Goal: Task Accomplishment & Management: Complete application form

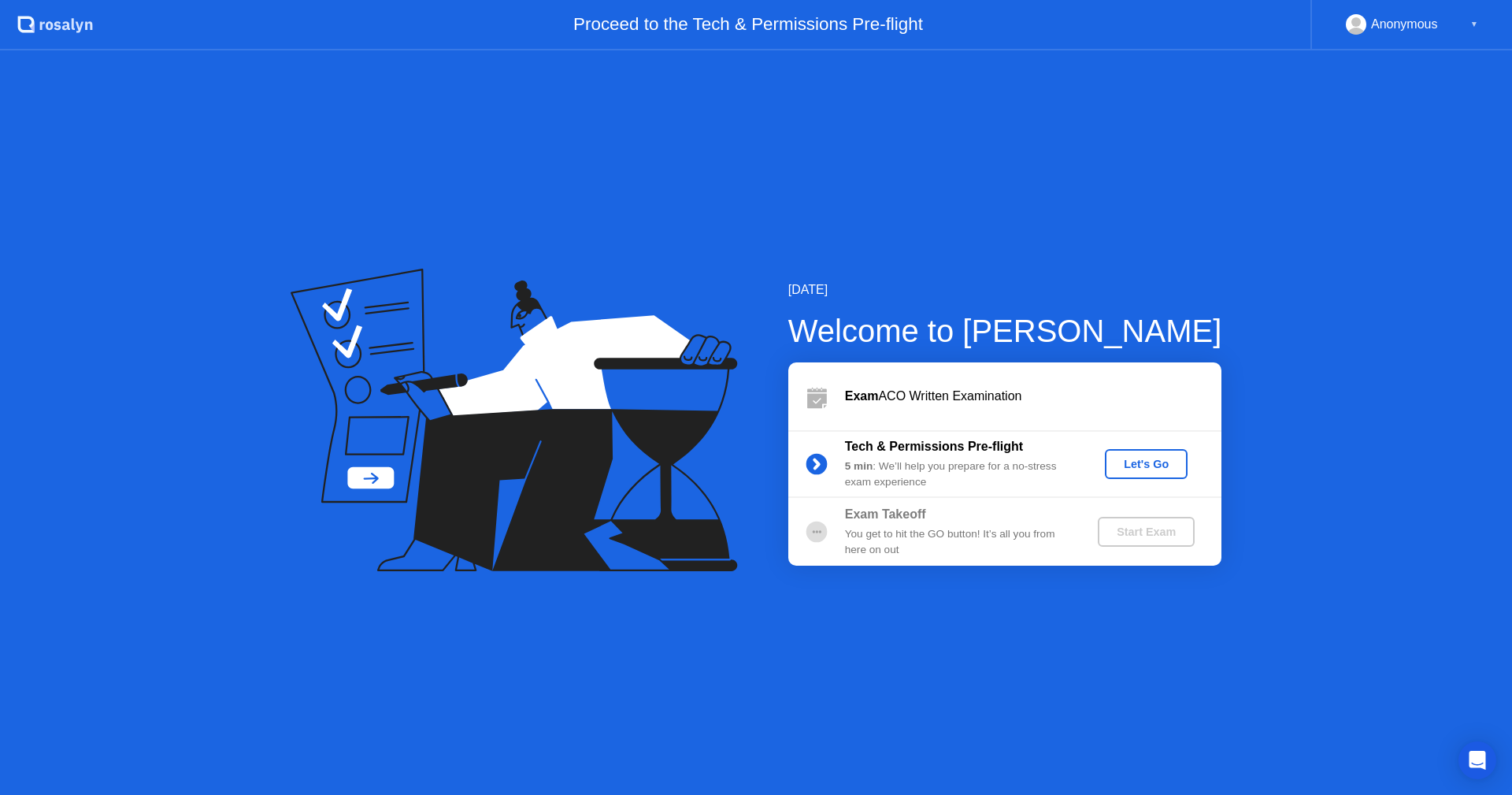
click at [1158, 465] on div "Let's Go" at bounding box center [1146, 464] width 70 height 13
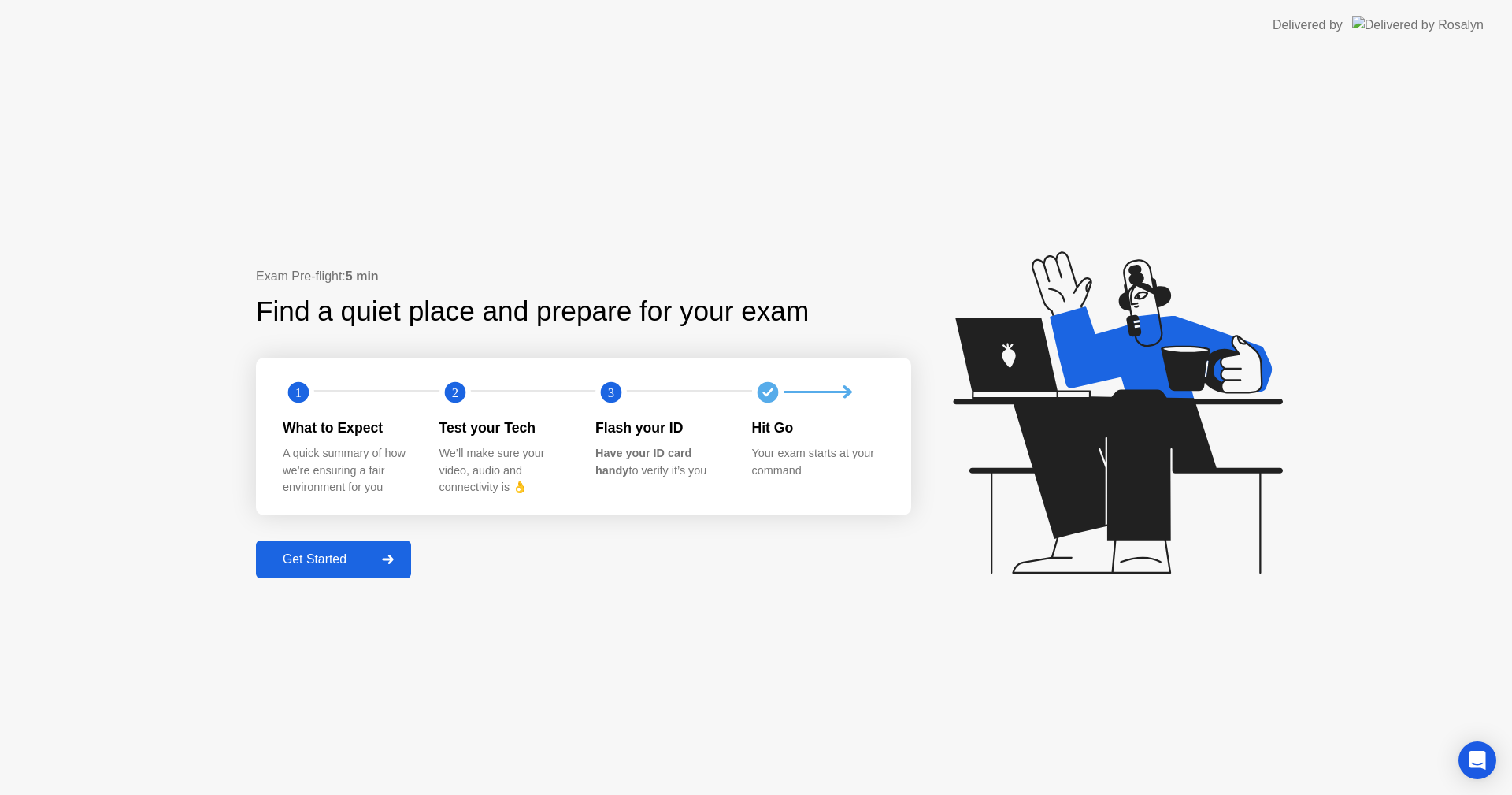
click at [396, 553] on div at bounding box center [387, 560] width 38 height 36
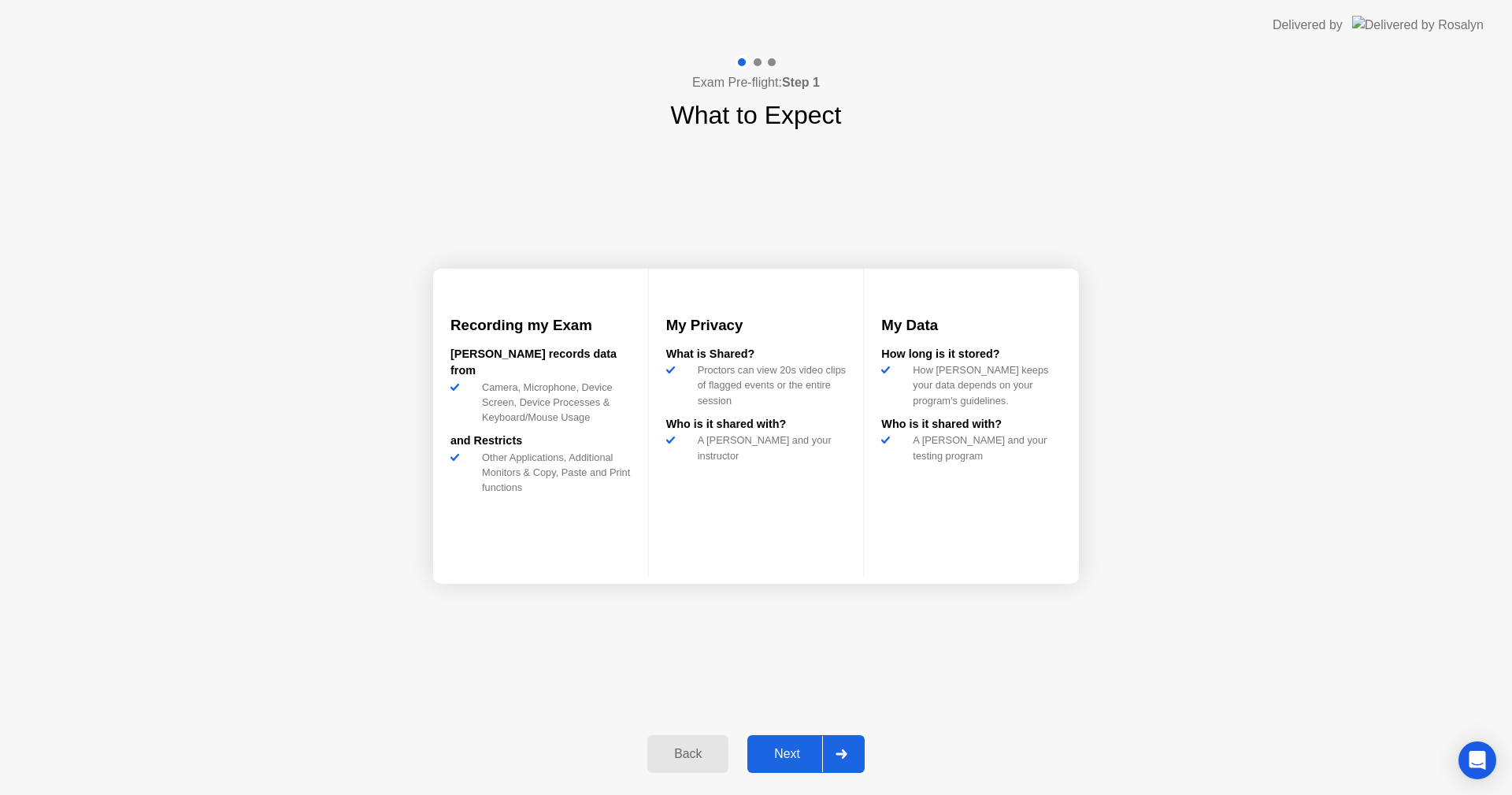
click at [849, 740] on div at bounding box center [841, 754] width 38 height 36
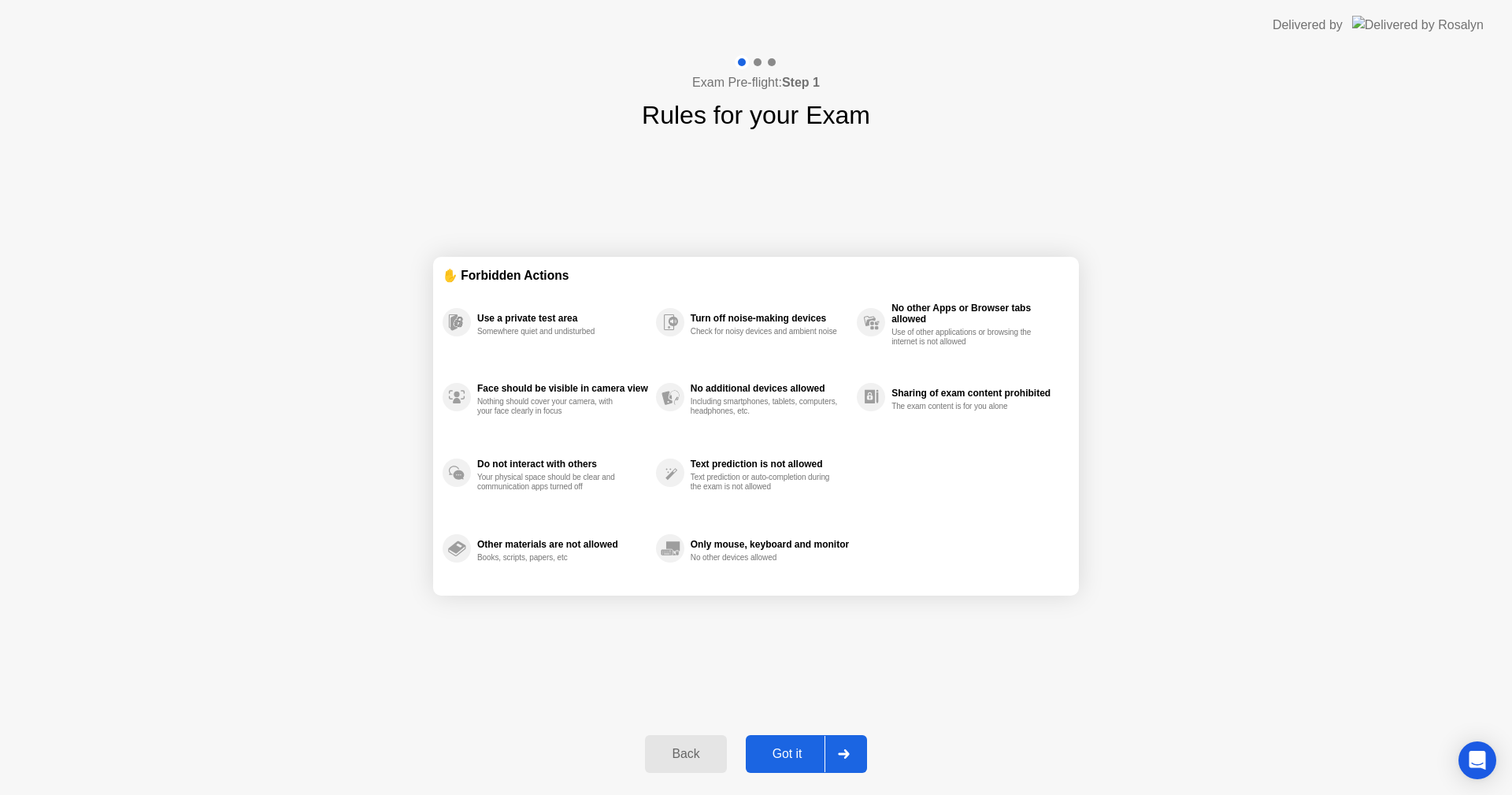
click at [840, 752] on icon at bounding box center [844, 754] width 12 height 9
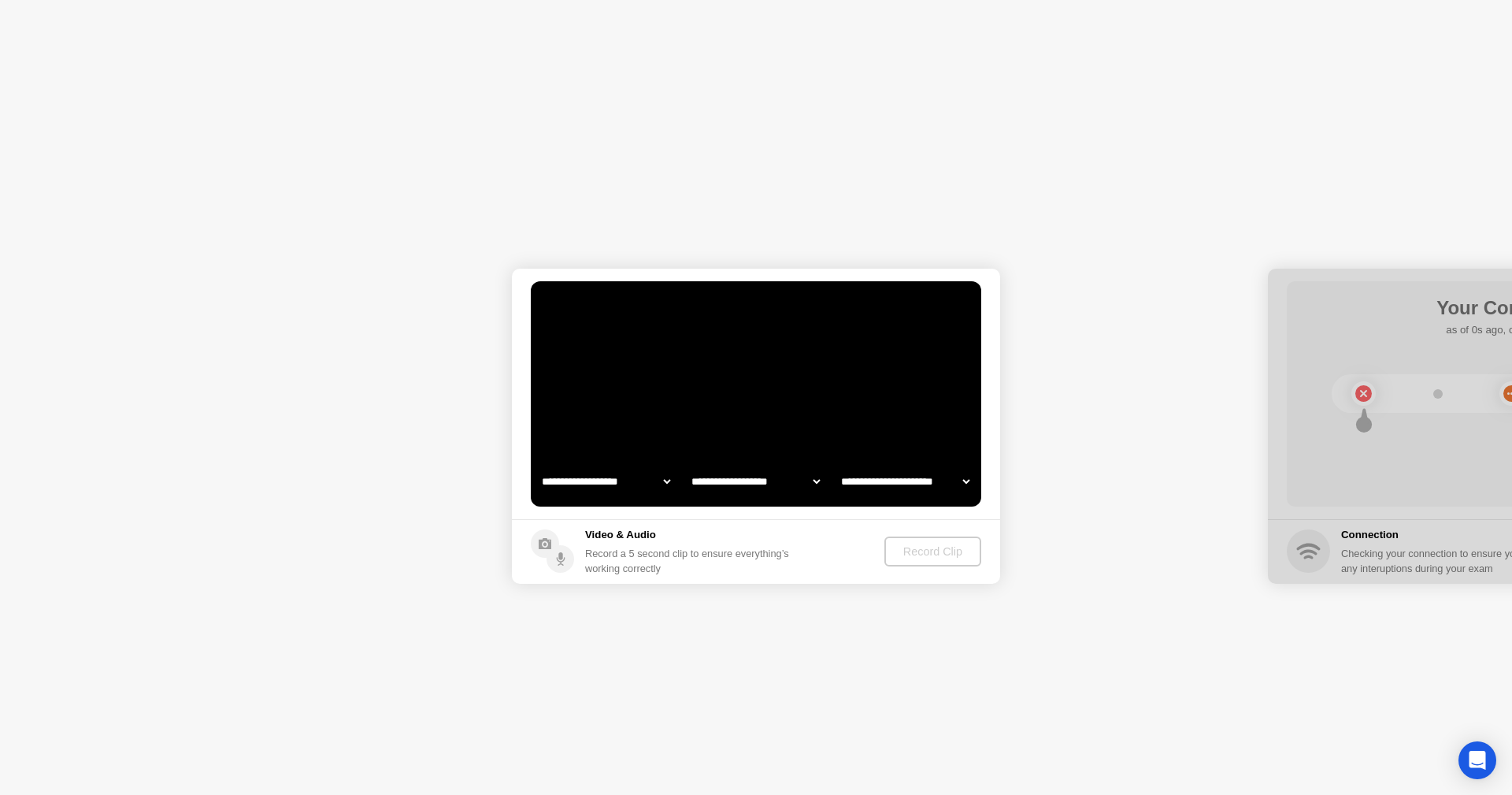
select select "**********"
select select "*******"
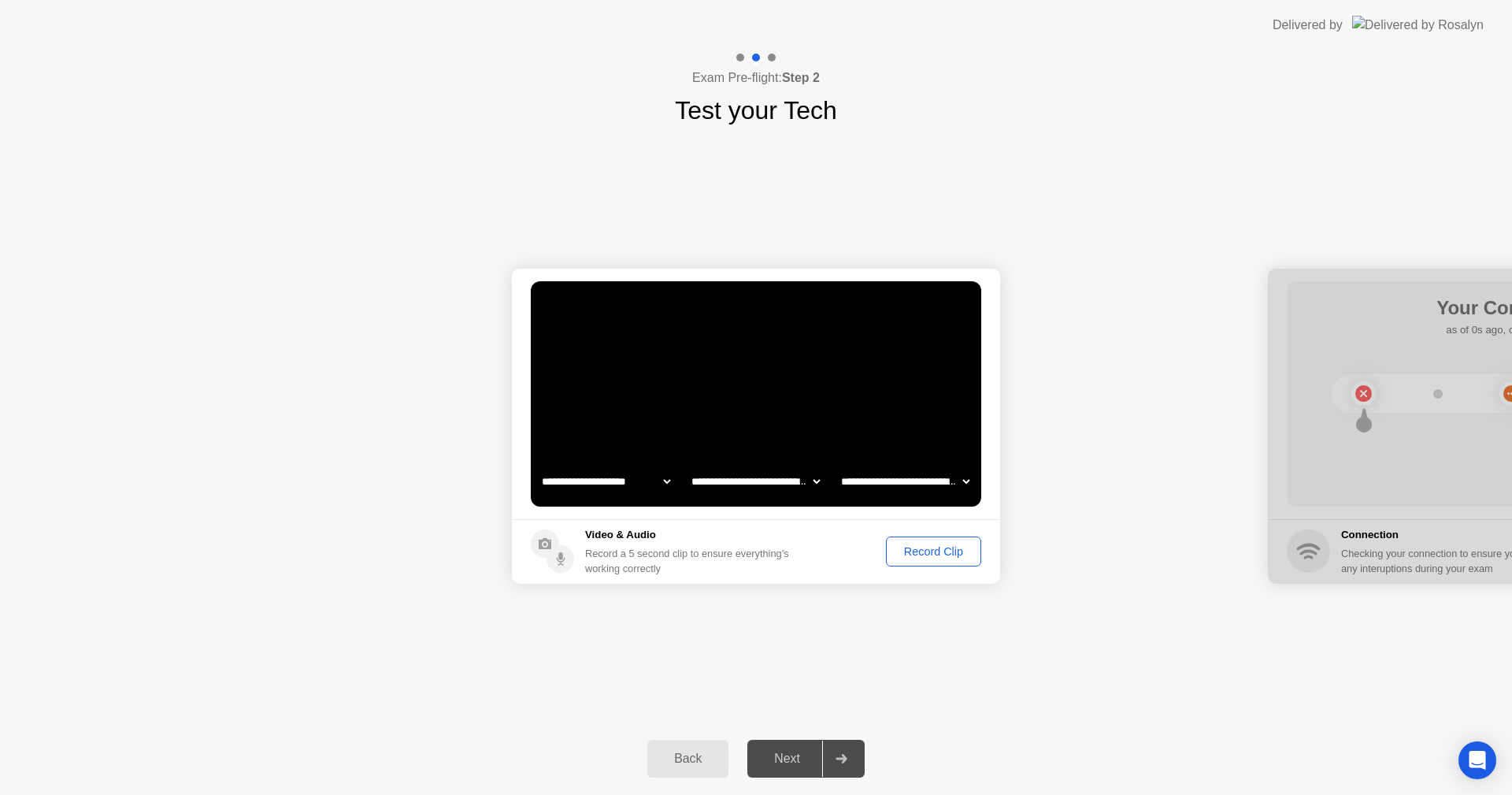
click at [916, 563] on button "Record Clip" at bounding box center [934, 552] width 95 height 30
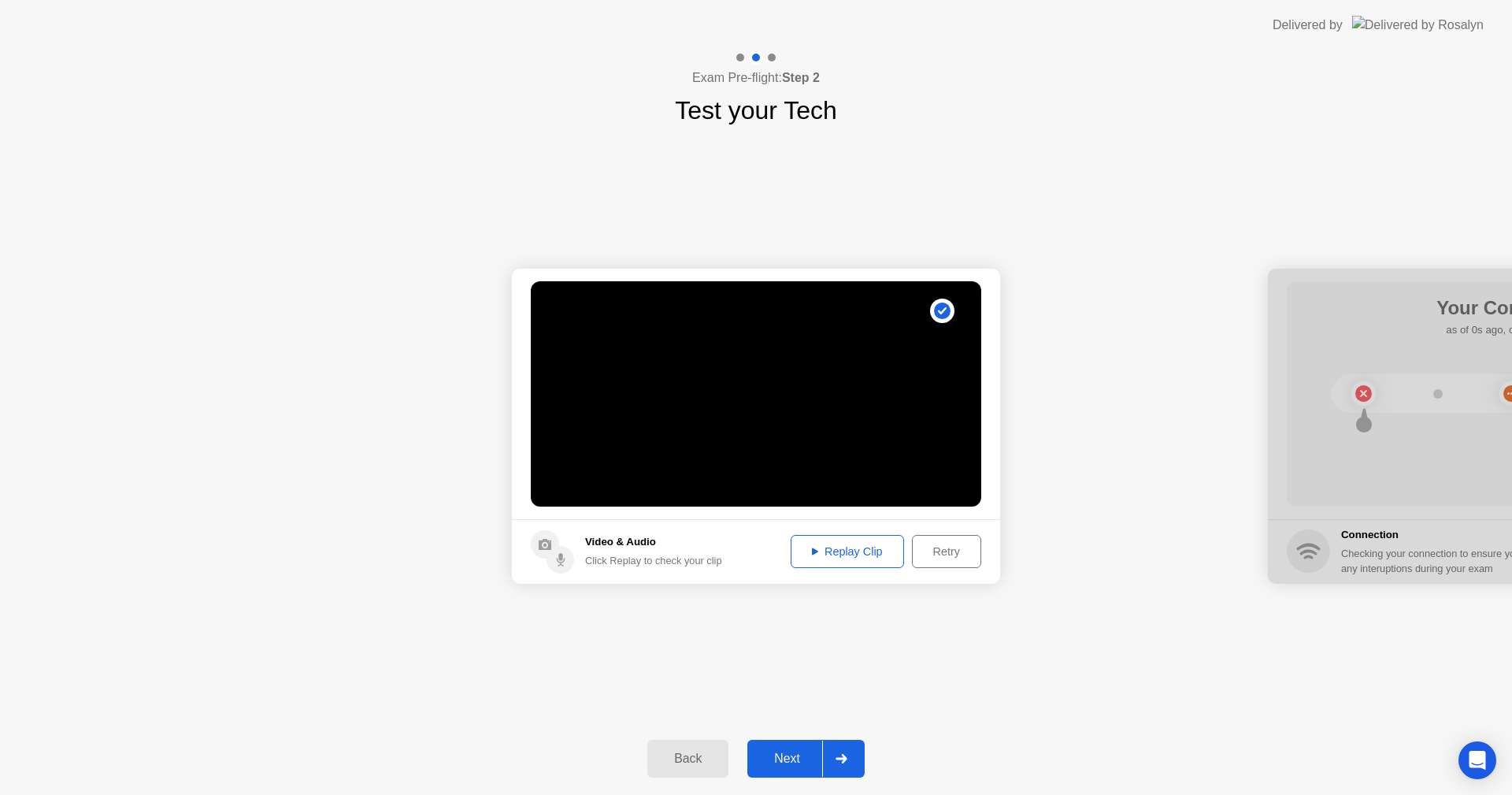
click at [869, 553] on div "Replay Clip" at bounding box center [848, 552] width 103 height 13
click at [821, 551] on div "Replay Clip" at bounding box center [848, 552] width 103 height 13
click at [826, 752] on div at bounding box center [841, 759] width 38 height 36
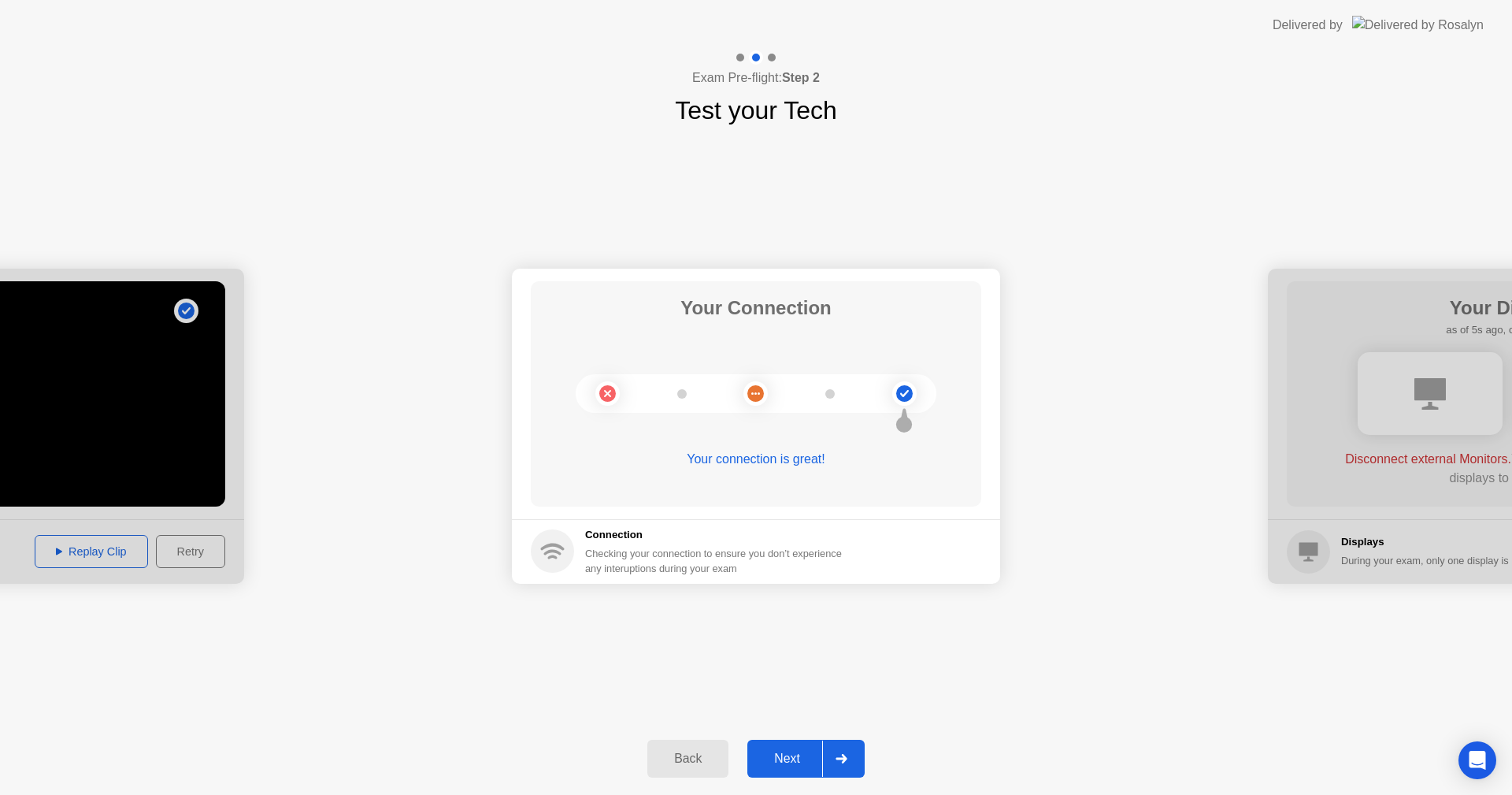
click at [847, 763] on div at bounding box center [841, 759] width 38 height 36
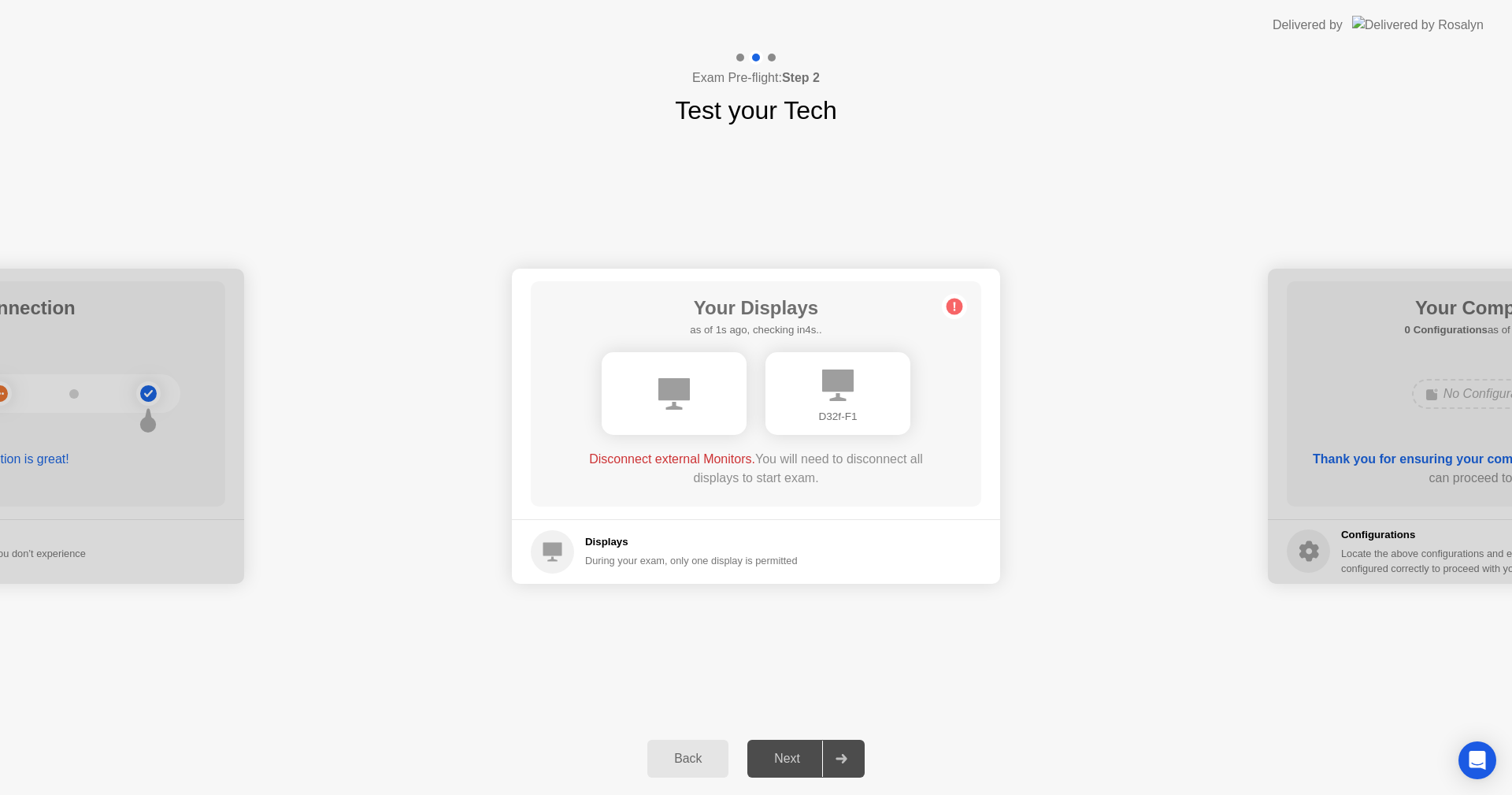
click at [809, 413] on div "D32f-F1" at bounding box center [838, 417] width 120 height 16
click at [728, 401] on div at bounding box center [675, 393] width 145 height 83
click at [818, 755] on div "Next" at bounding box center [787, 759] width 70 height 14
click at [779, 386] on div at bounding box center [756, 393] width 145 height 83
click at [843, 763] on div at bounding box center [841, 759] width 38 height 36
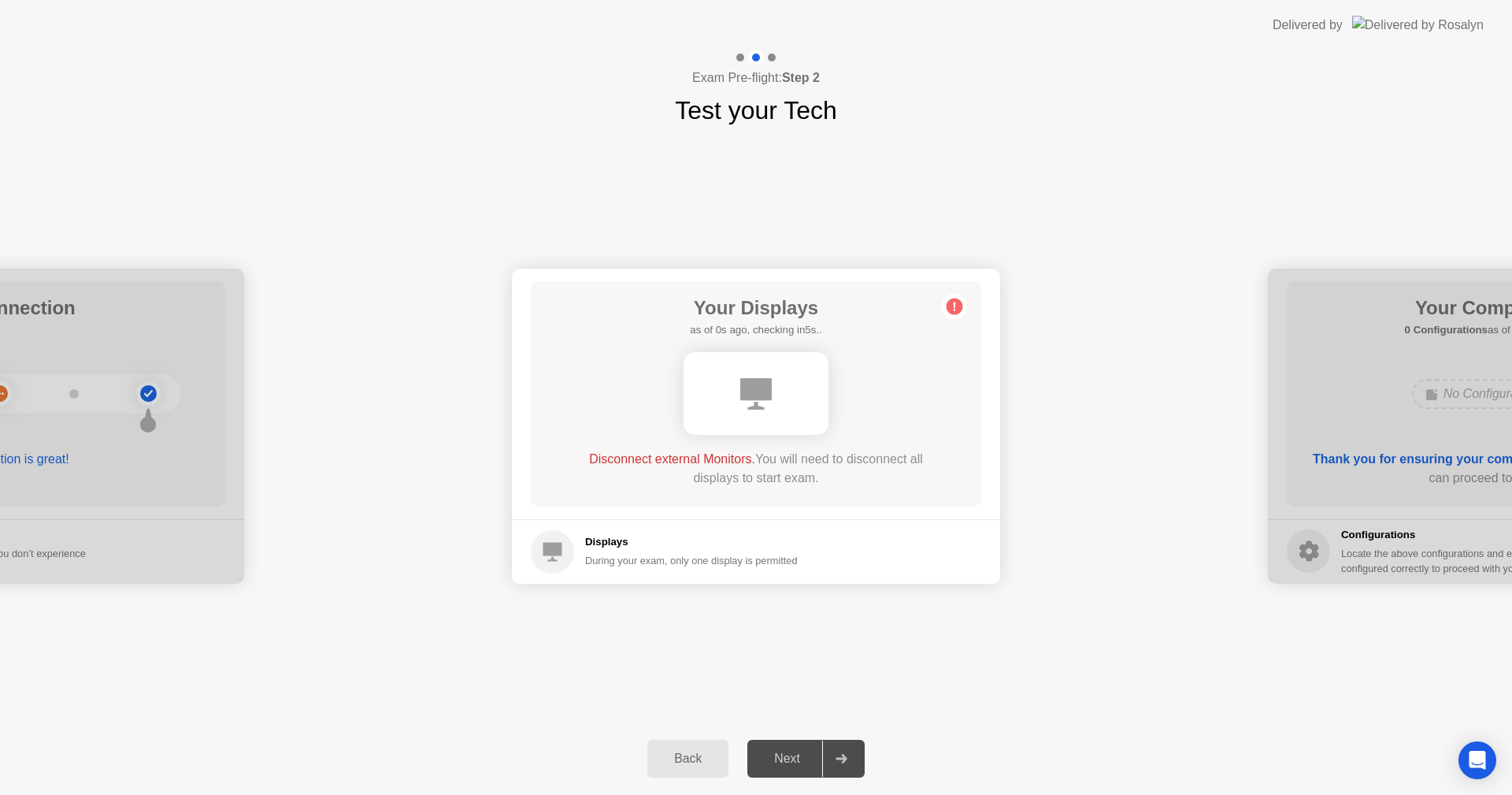
drag, startPoint x: 795, startPoint y: 759, endPoint x: 780, endPoint y: 759, distance: 15.0
click at [789, 758] on div "Next" at bounding box center [787, 759] width 70 height 14
click at [726, 362] on div at bounding box center [756, 393] width 145 height 83
click at [715, 756] on div "Back" at bounding box center [687, 759] width 72 height 14
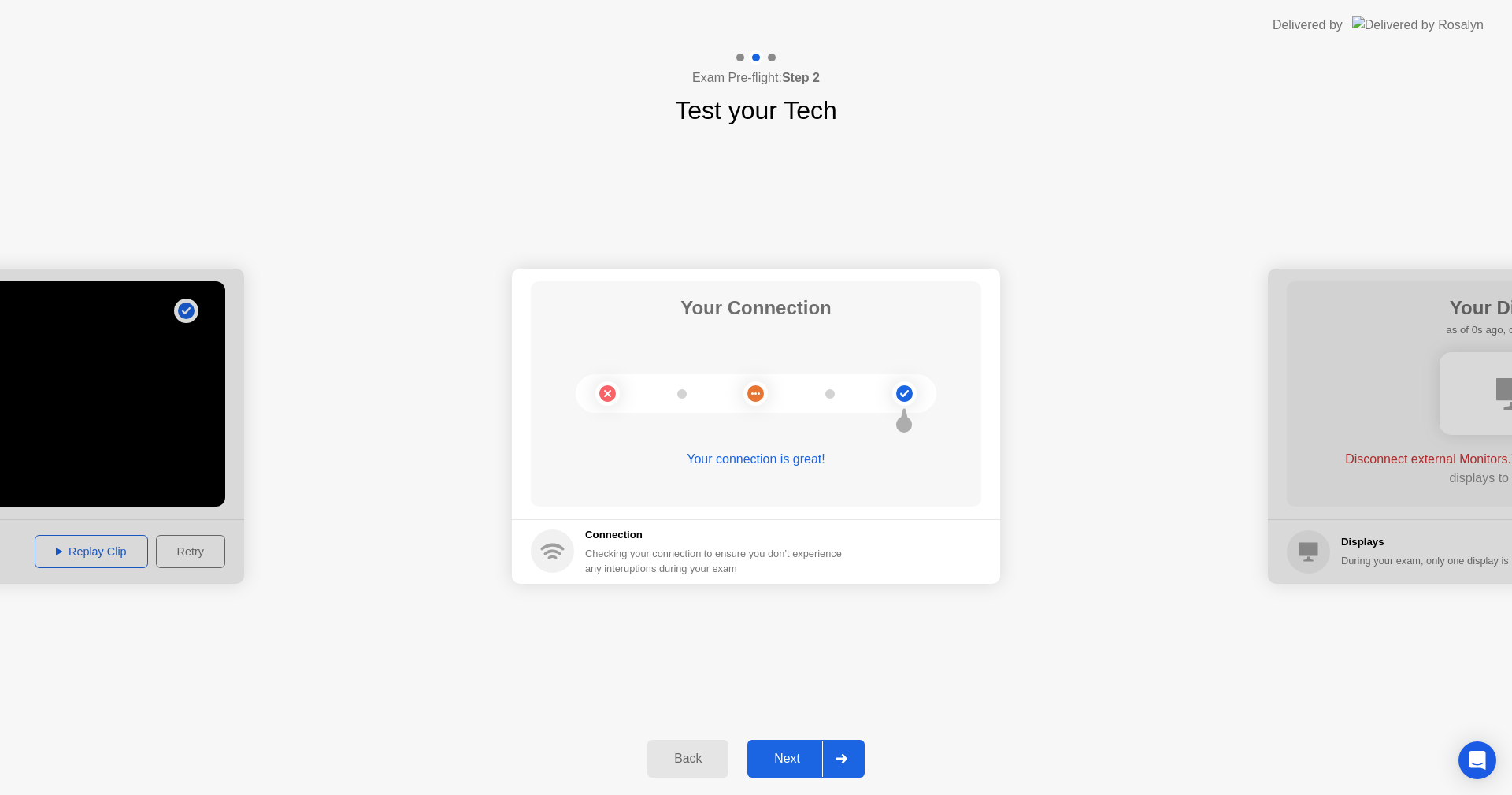
click at [806, 756] on div "Next" at bounding box center [787, 759] width 70 height 14
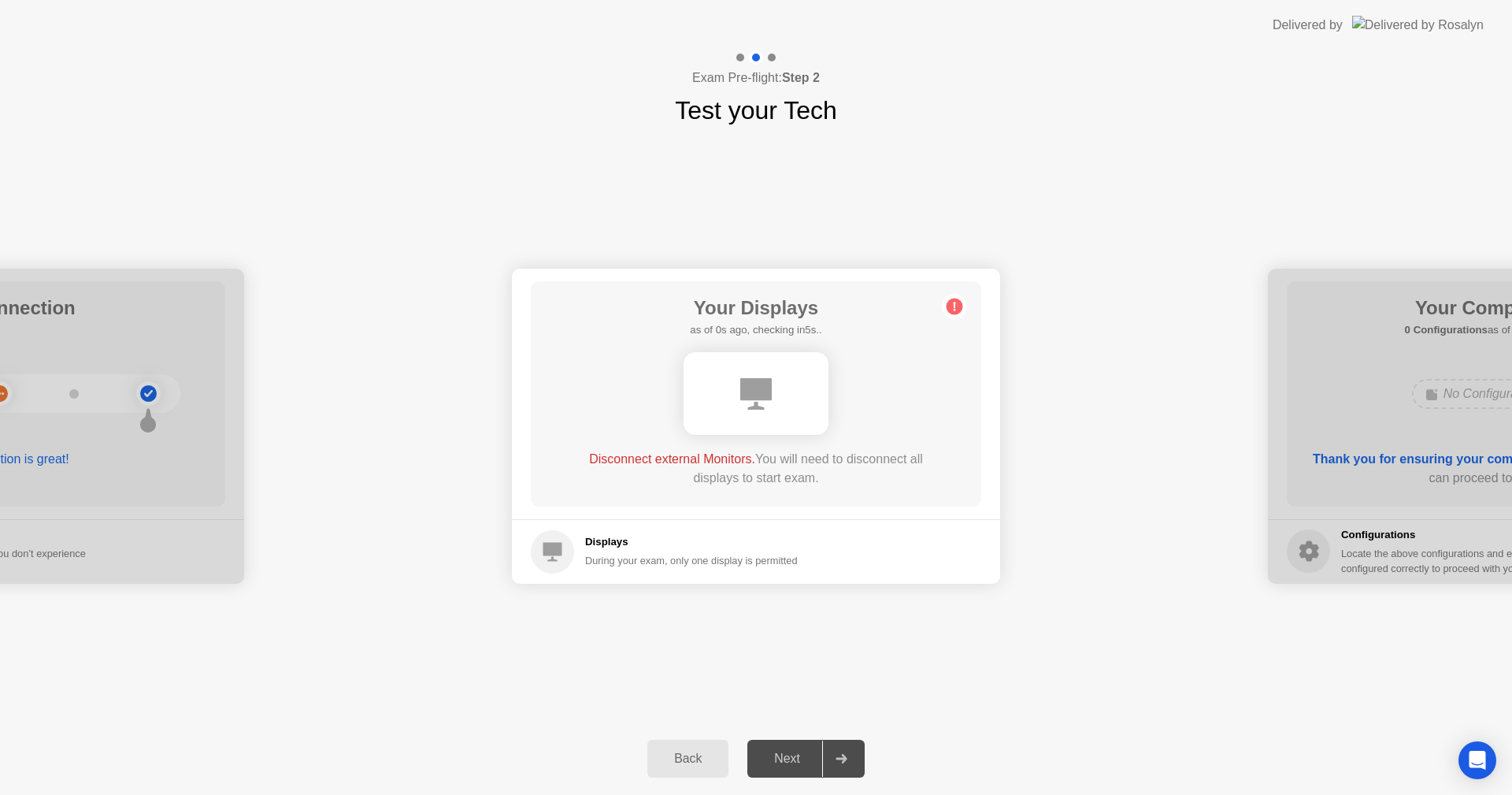
click at [806, 756] on div "Next" at bounding box center [787, 759] width 70 height 14
click at [955, 311] on circle at bounding box center [955, 306] width 17 height 17
click at [955, 299] on circle at bounding box center [955, 306] width 17 height 17
click at [683, 755] on div "Back" at bounding box center [687, 759] width 72 height 14
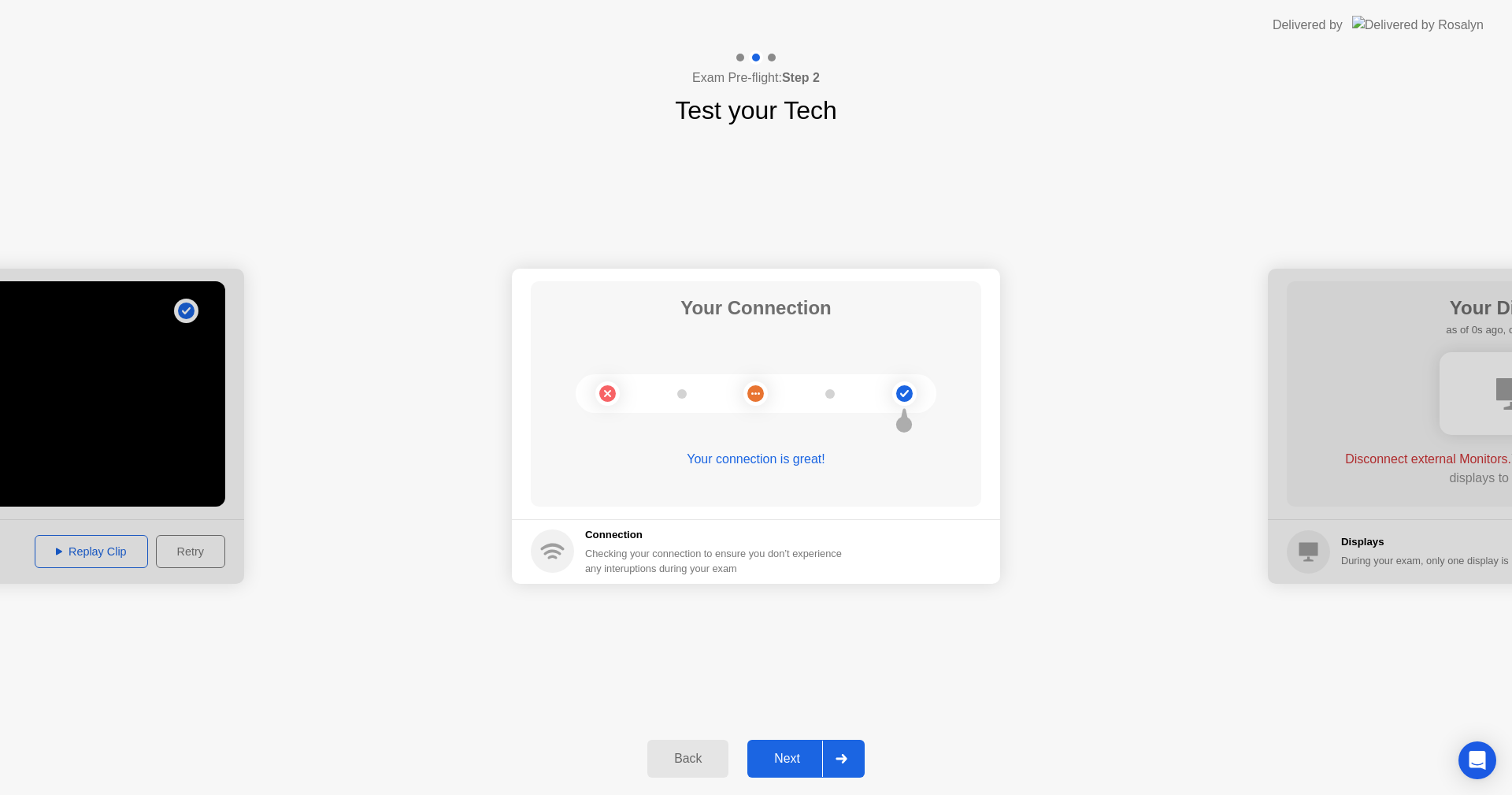
click at [686, 753] on div "Back" at bounding box center [687, 759] width 72 height 14
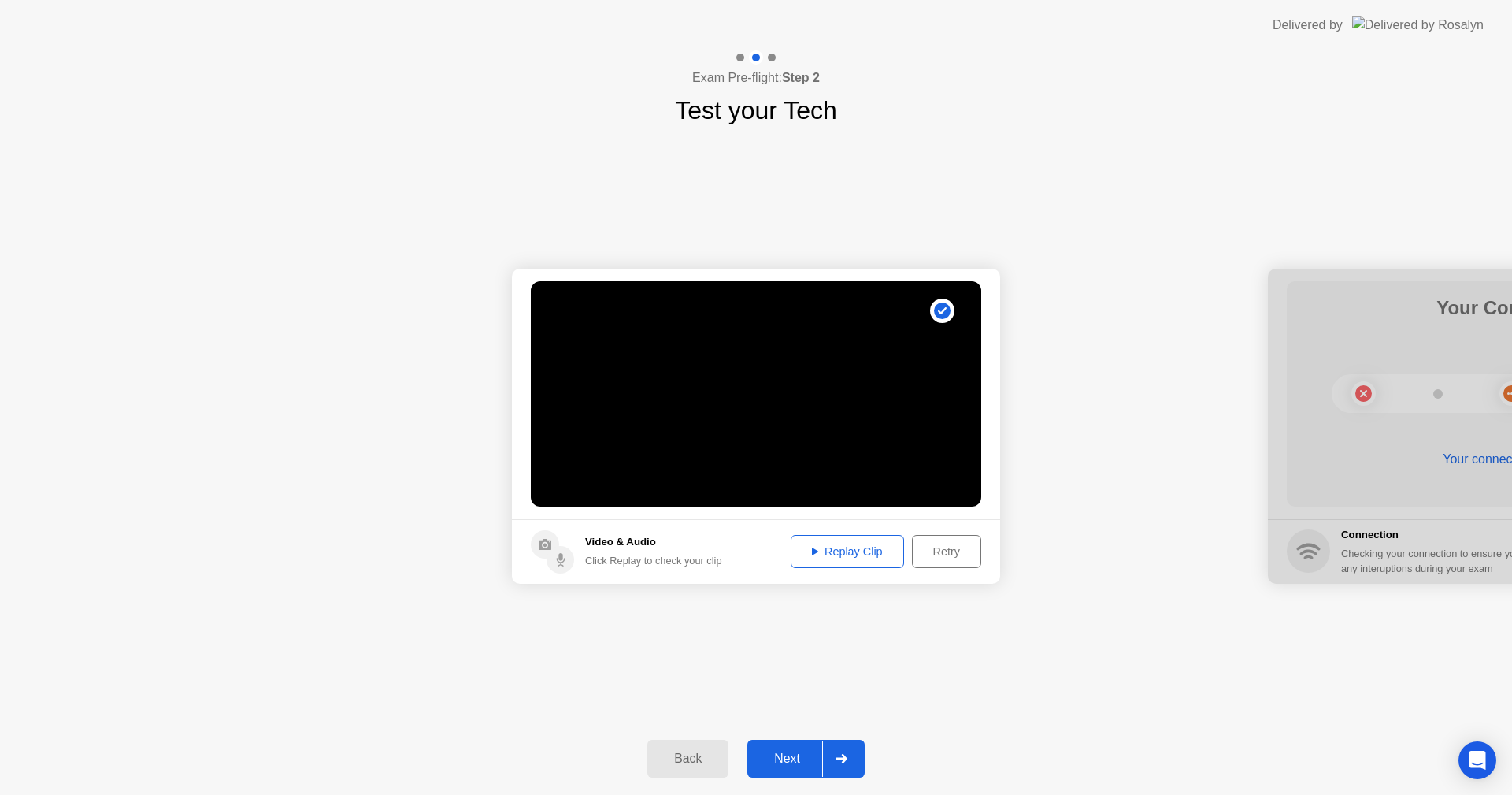
click at [810, 766] on div "Next" at bounding box center [787, 759] width 70 height 14
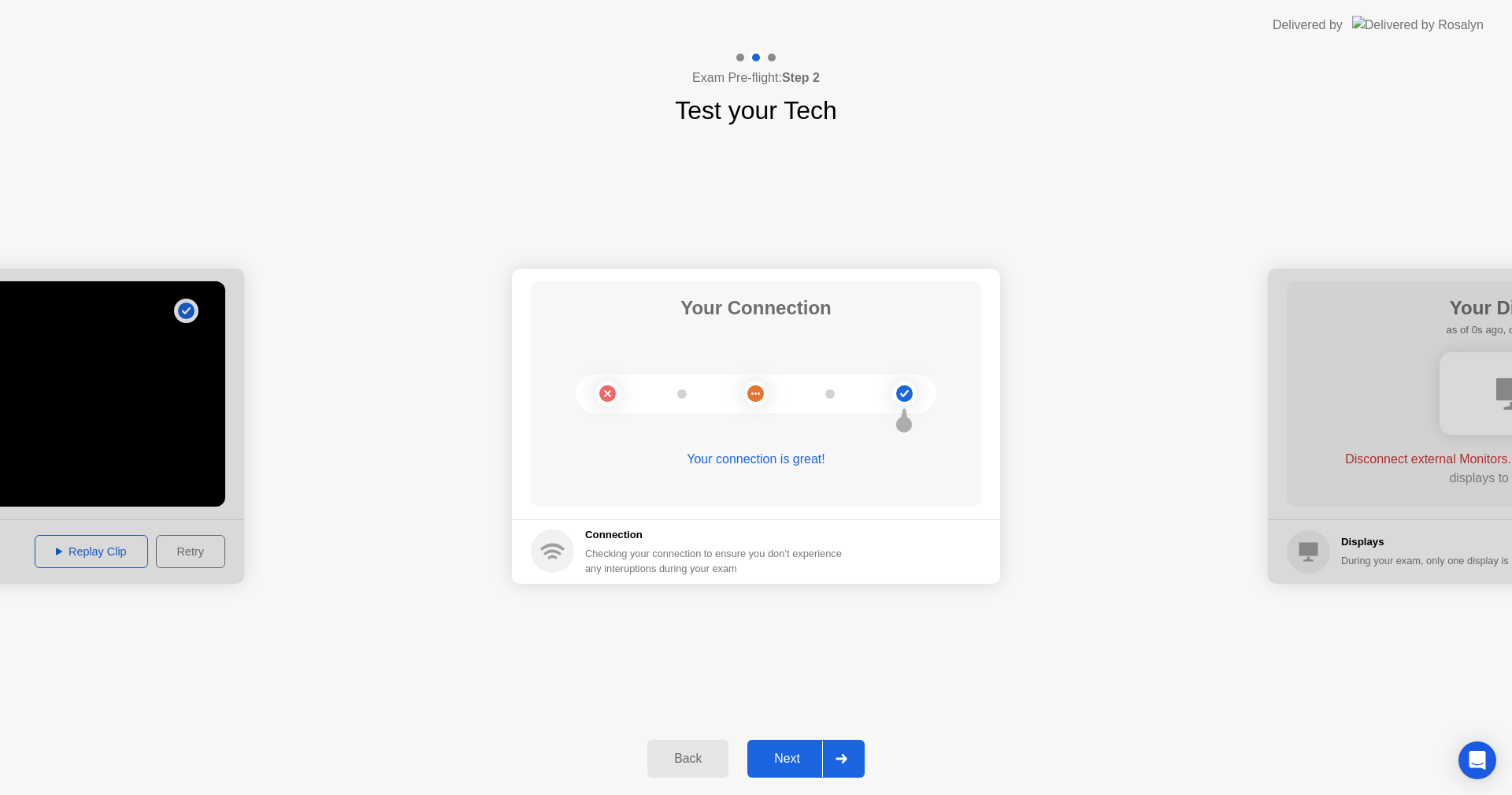
click at [810, 766] on div "Next" at bounding box center [787, 759] width 70 height 14
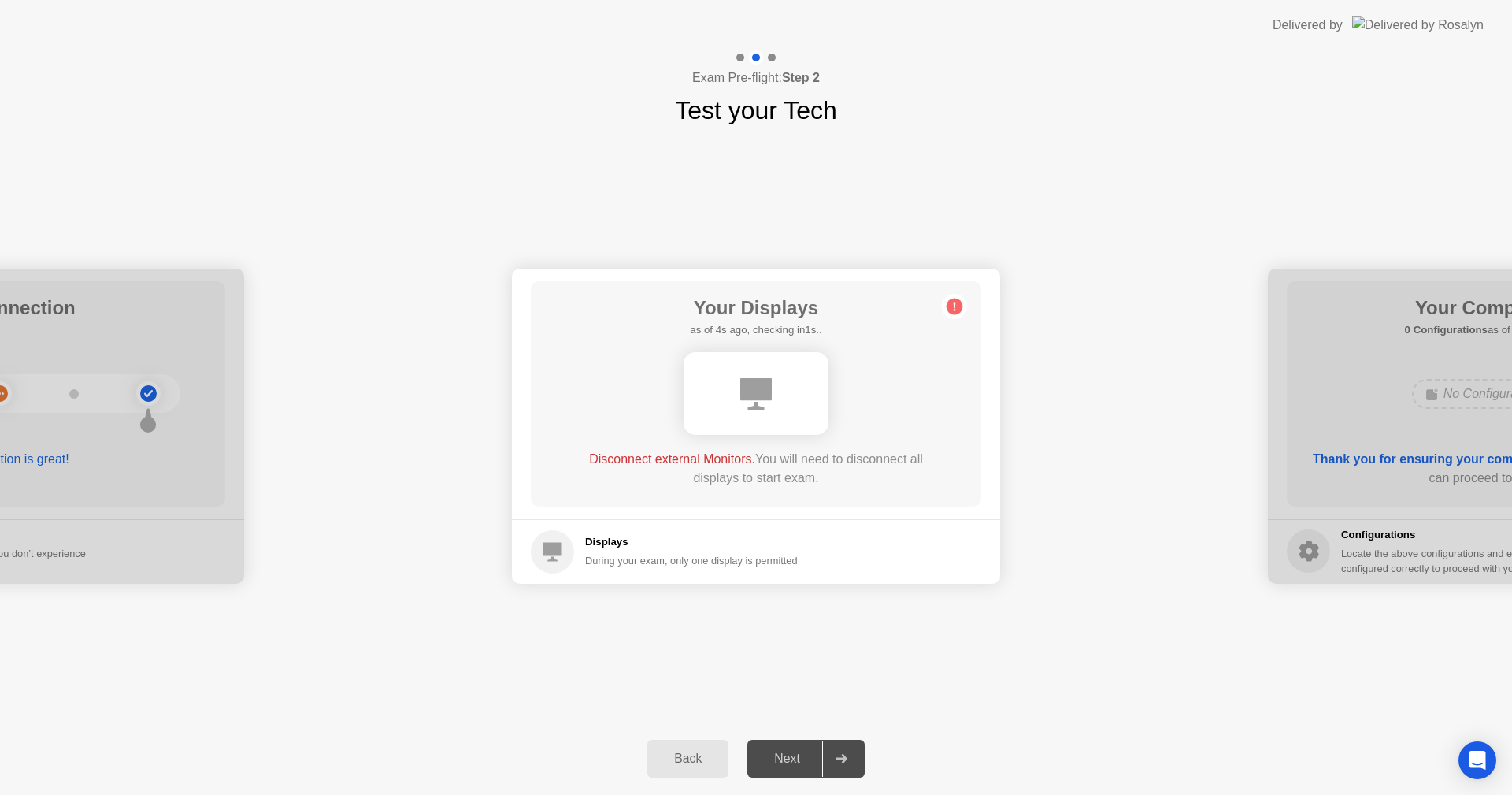
drag, startPoint x: 683, startPoint y: 448, endPoint x: 680, endPoint y: 456, distance: 8.5
click at [680, 456] on div "Your Displays as of 4s ago, checking in1s.. Disconnect external Monitors. You w…" at bounding box center [756, 393] width 451 height 225
click at [680, 456] on span "Disconnect external Monitors." at bounding box center [672, 459] width 167 height 13
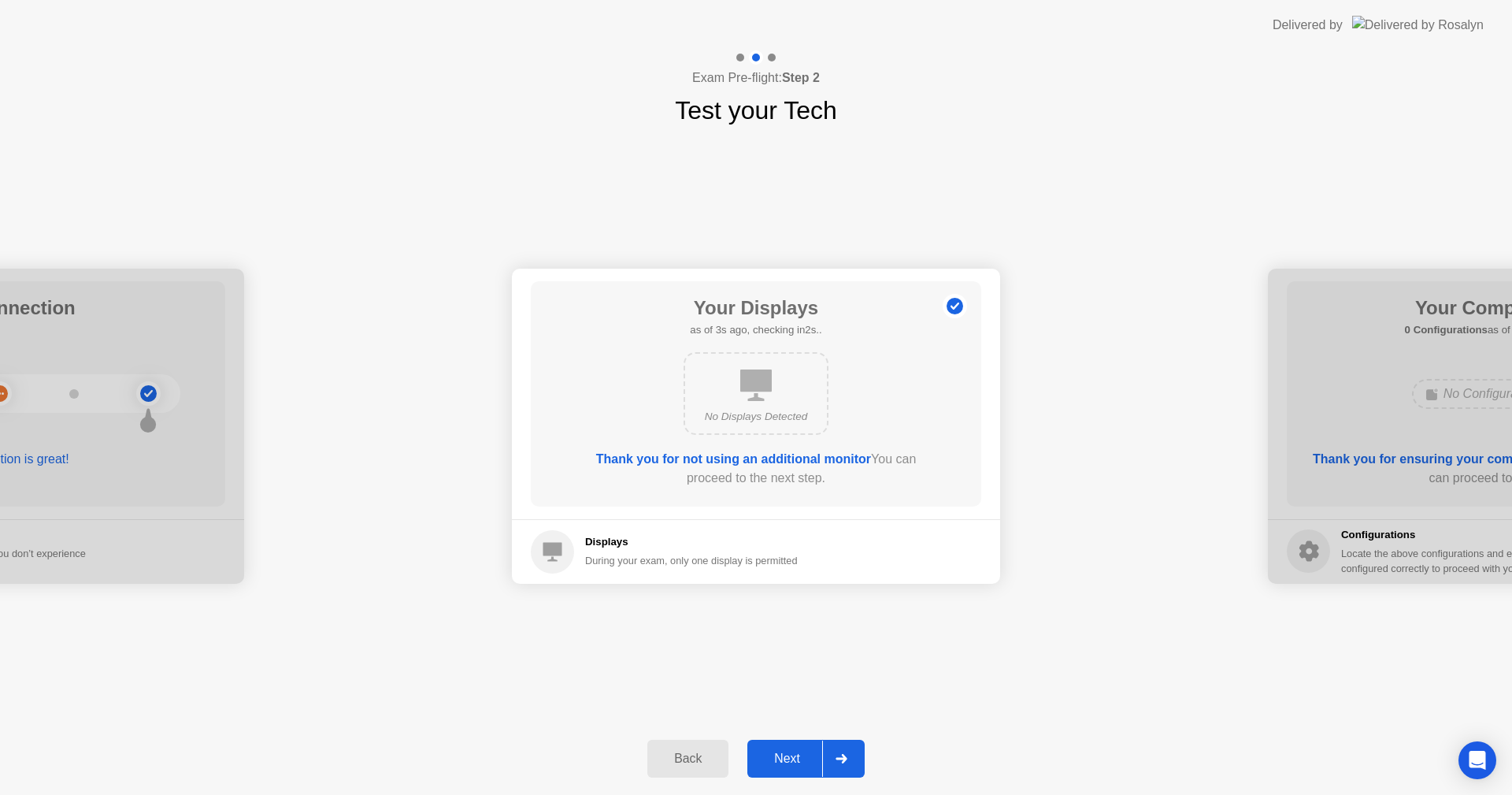
click at [804, 753] on div "Next" at bounding box center [787, 759] width 70 height 14
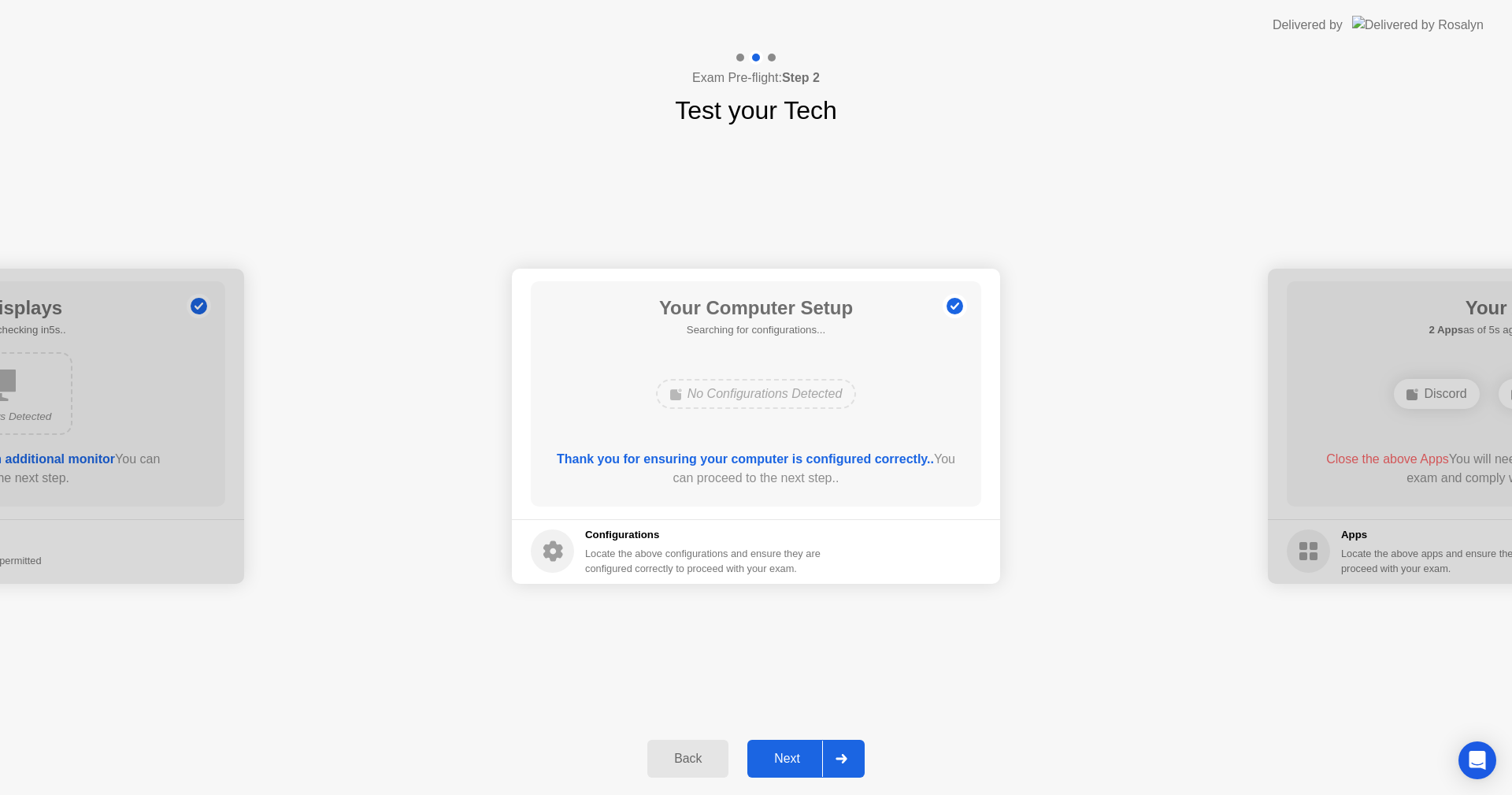
click at [802, 756] on div "Next" at bounding box center [787, 759] width 70 height 14
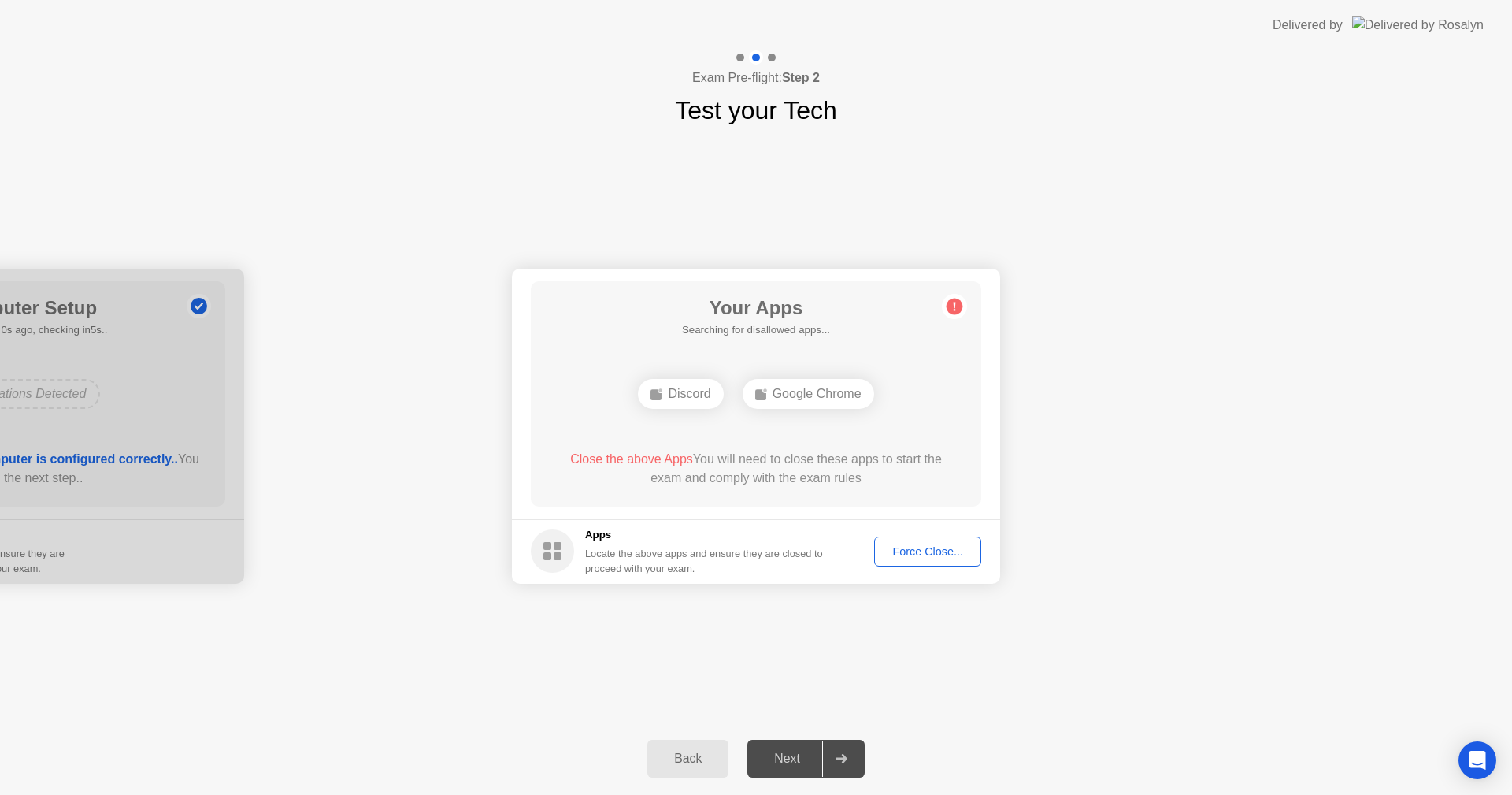
click at [703, 762] on div "Back" at bounding box center [687, 759] width 72 height 14
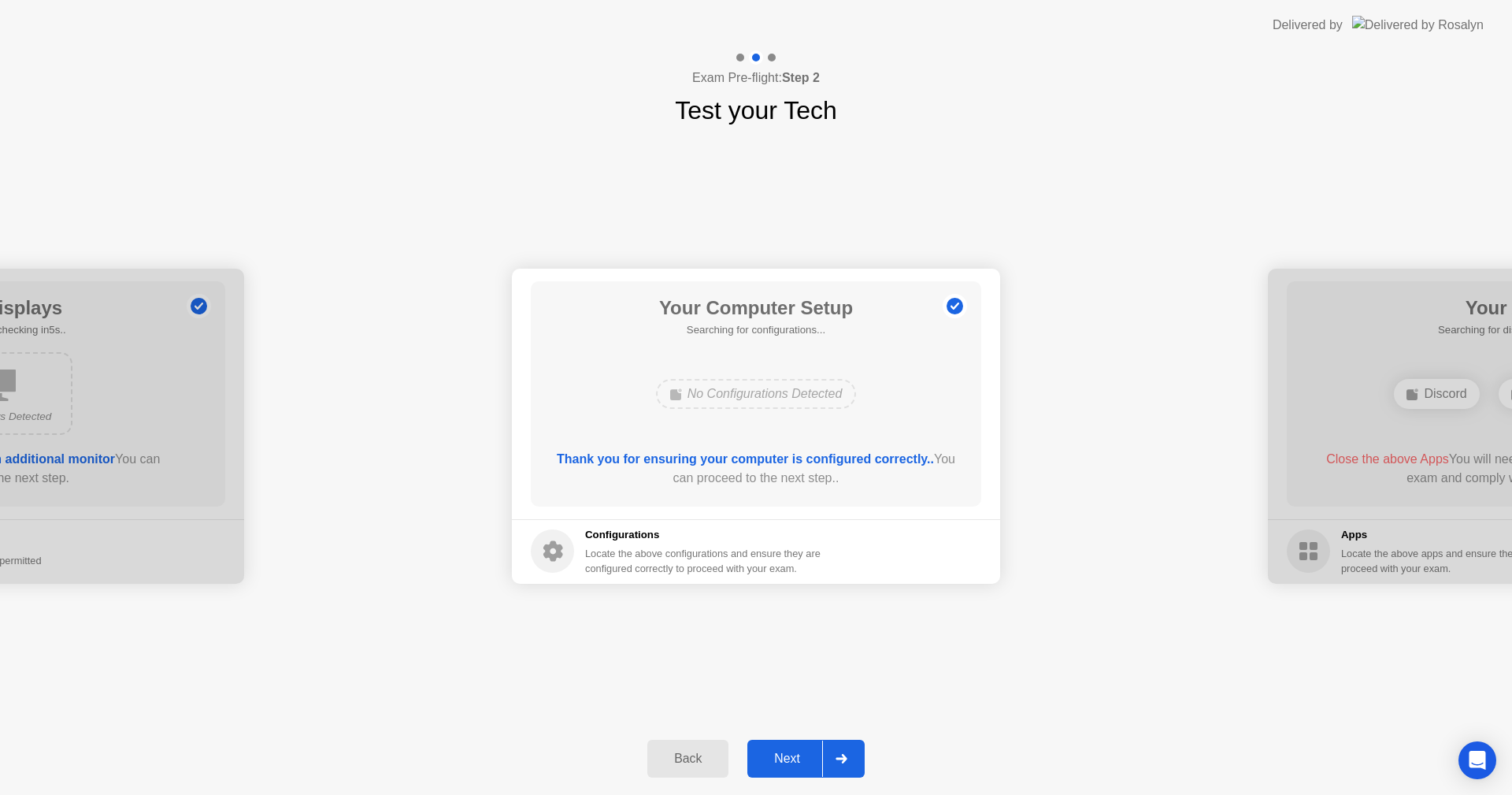
click at [772, 764] on div "Next" at bounding box center [787, 759] width 70 height 14
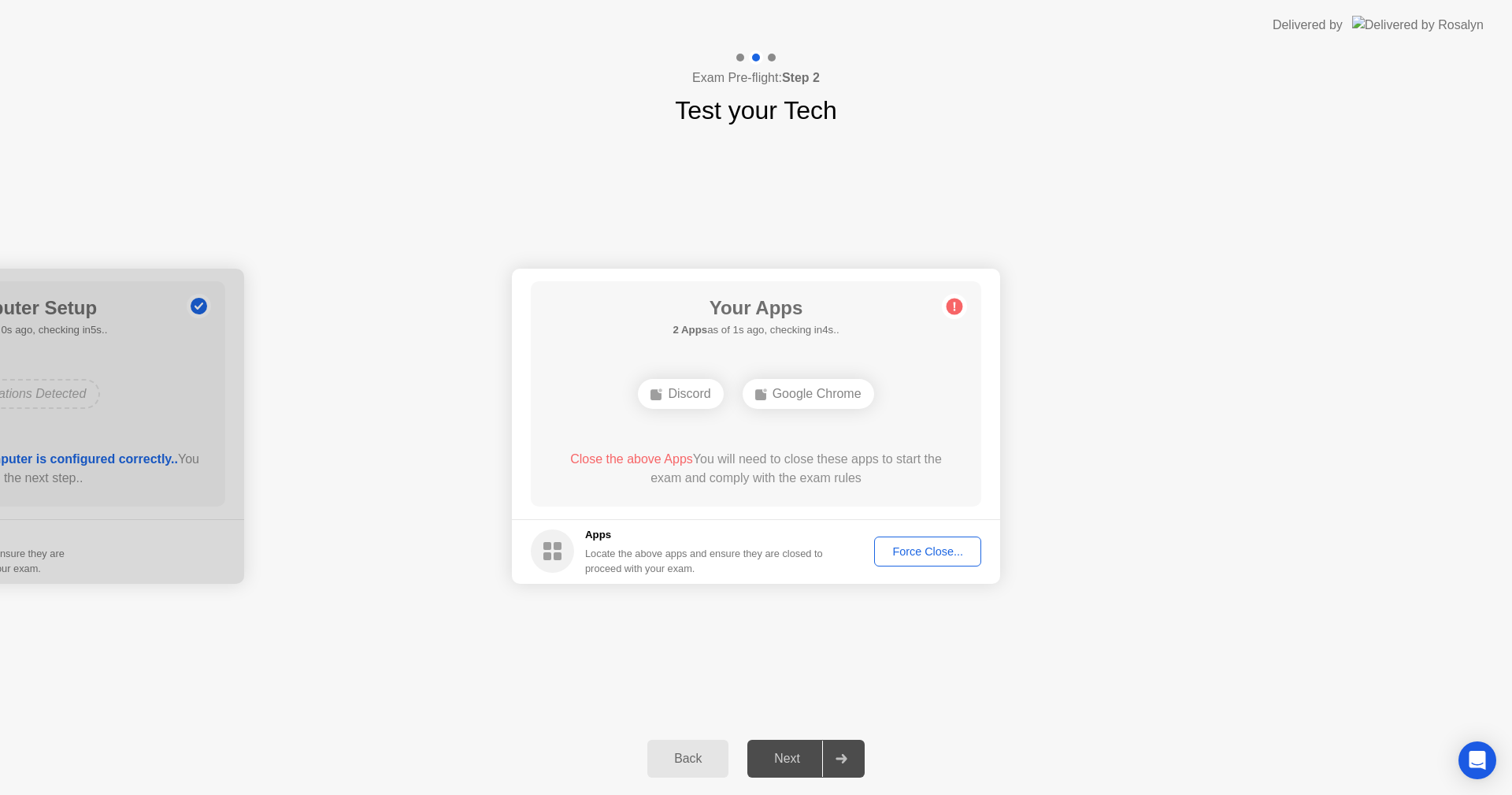
click at [960, 552] on div "Force Close..." at bounding box center [928, 552] width 96 height 13
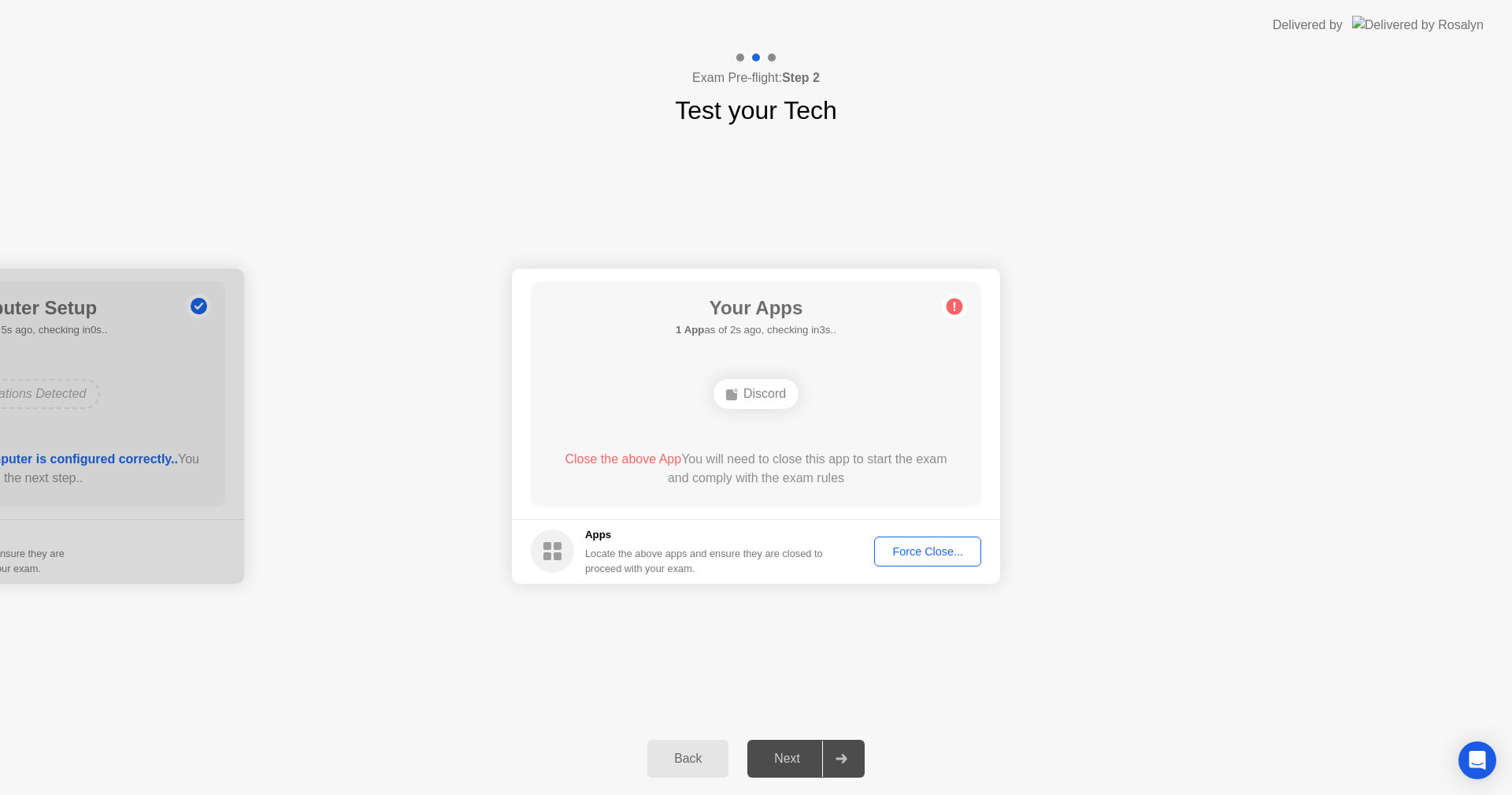
click at [942, 552] on div "Force Close..." at bounding box center [928, 552] width 96 height 13
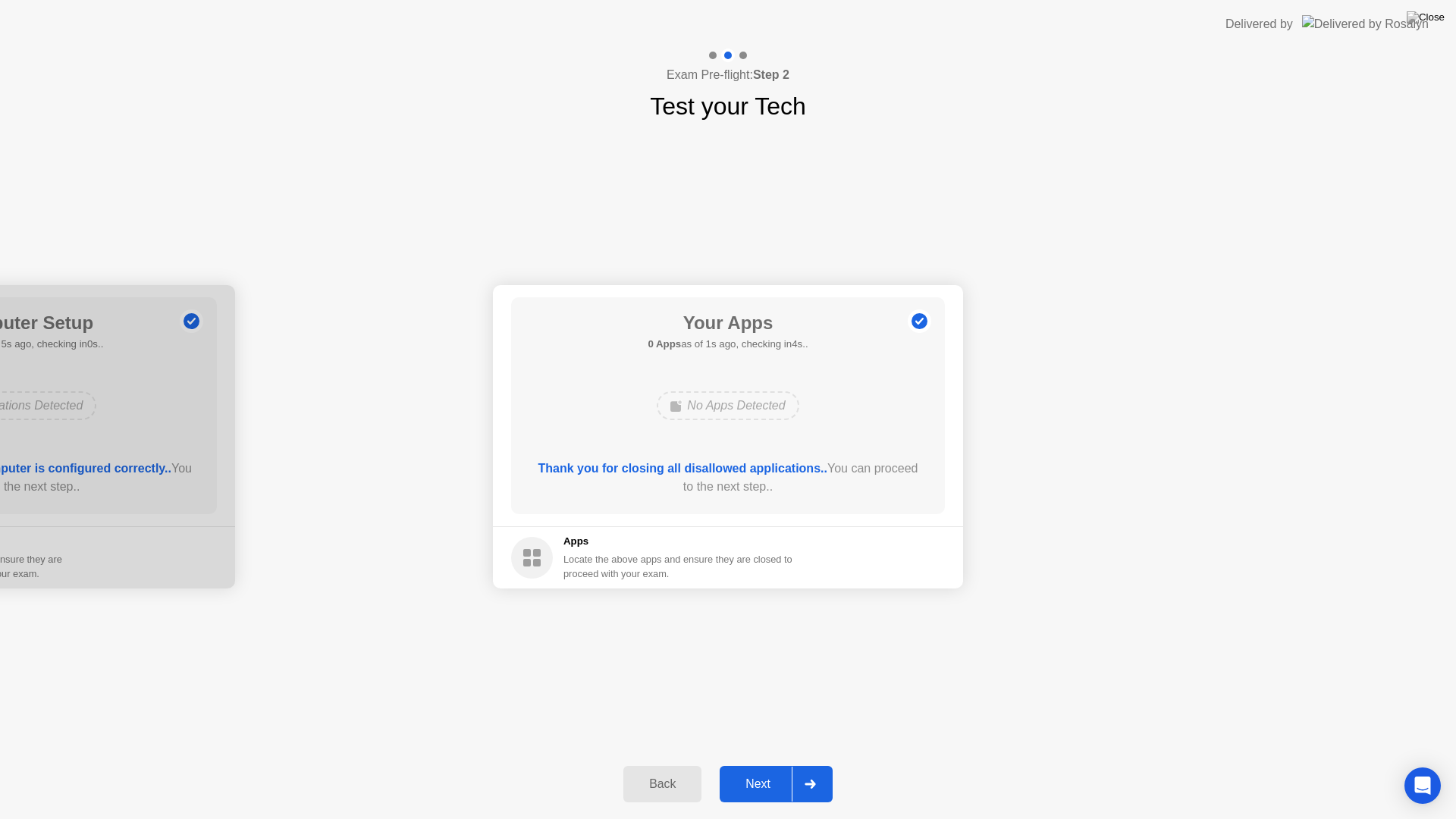
click at [765, 764] on div "Next" at bounding box center [758, 784] width 68 height 14
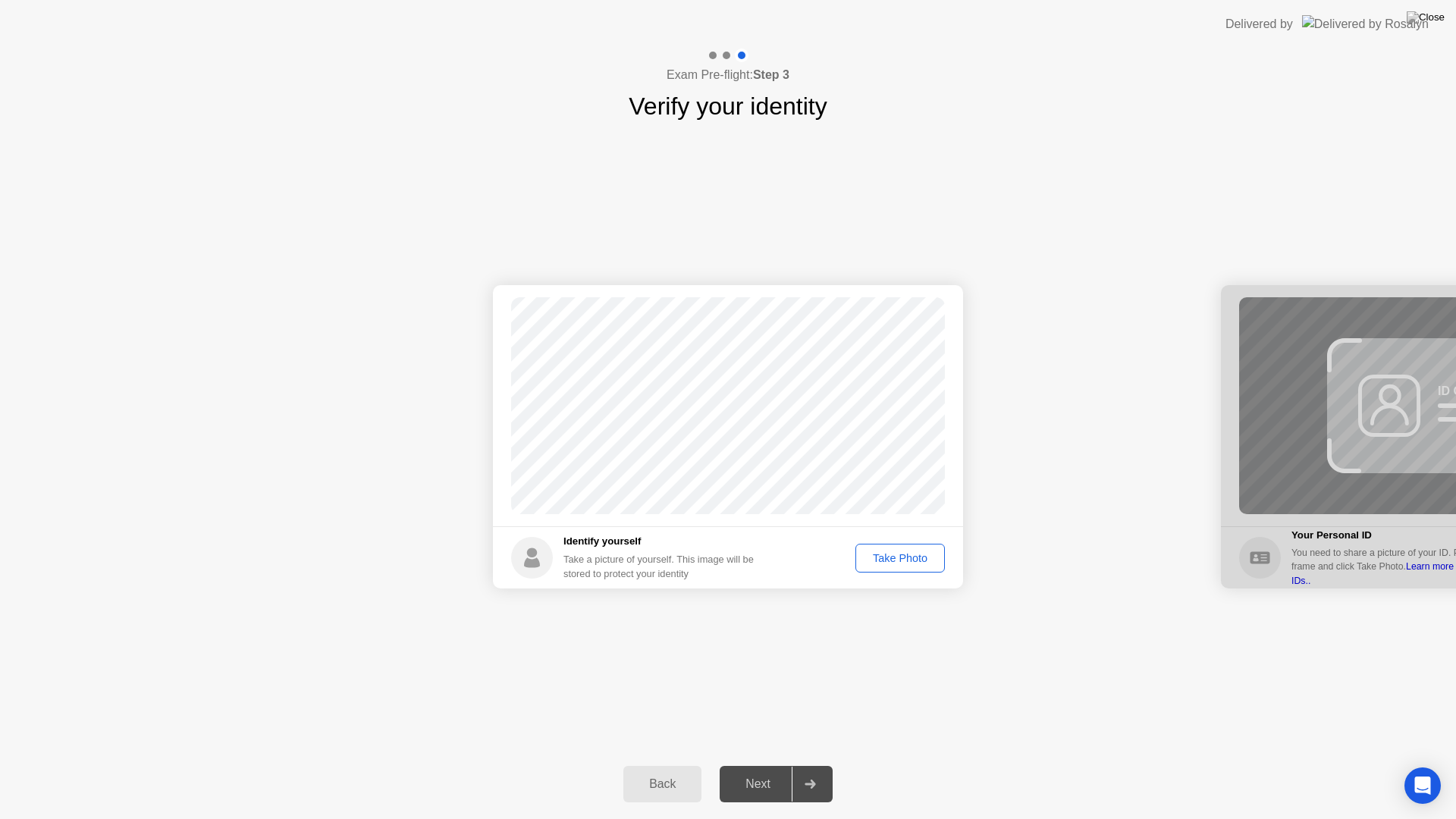
click at [913, 561] on div "Take Photo" at bounding box center [901, 558] width 79 height 12
click at [794, 764] on div at bounding box center [810, 784] width 36 height 35
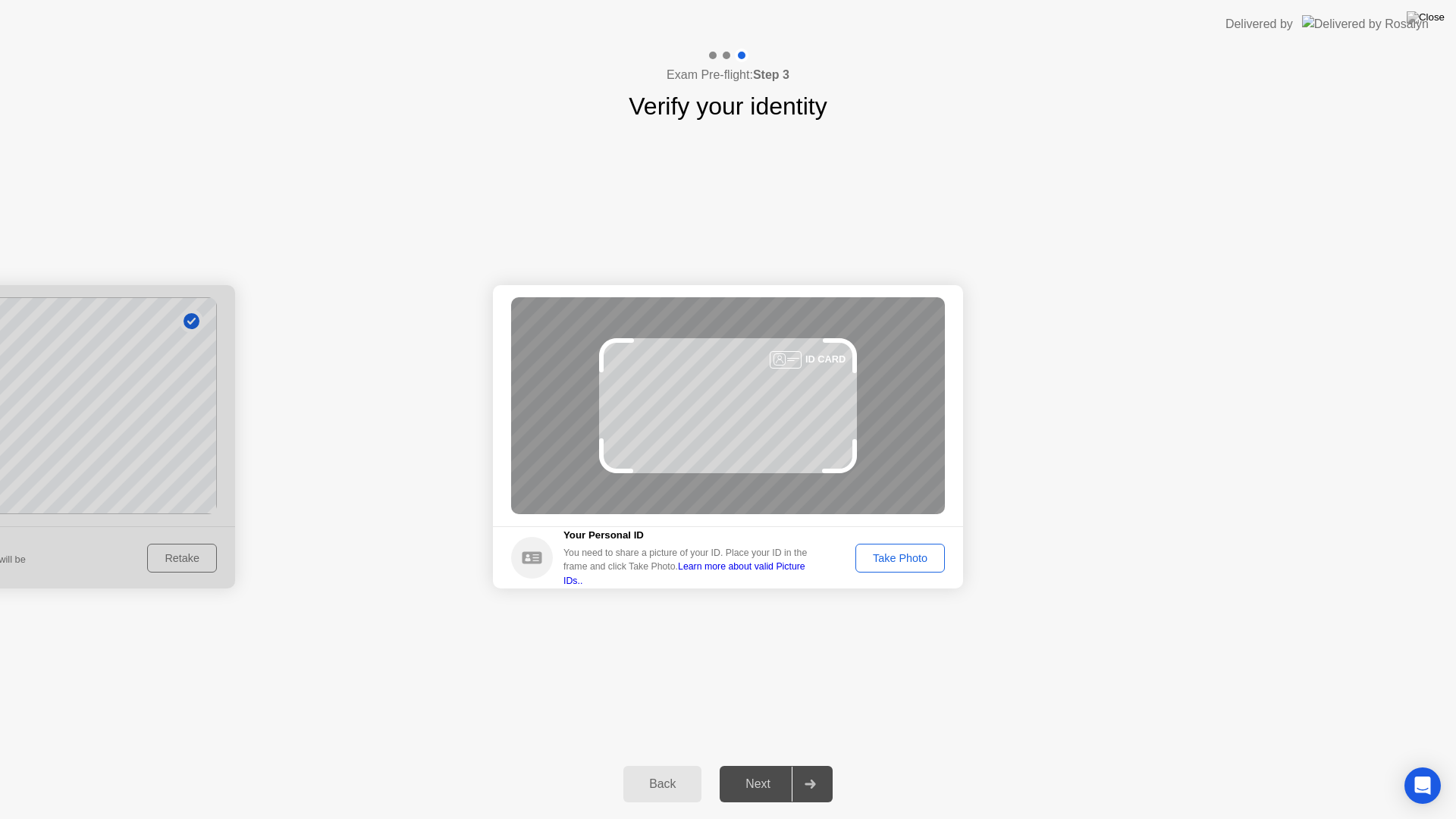
click at [893, 561] on div "Take Photo" at bounding box center [901, 558] width 79 height 12
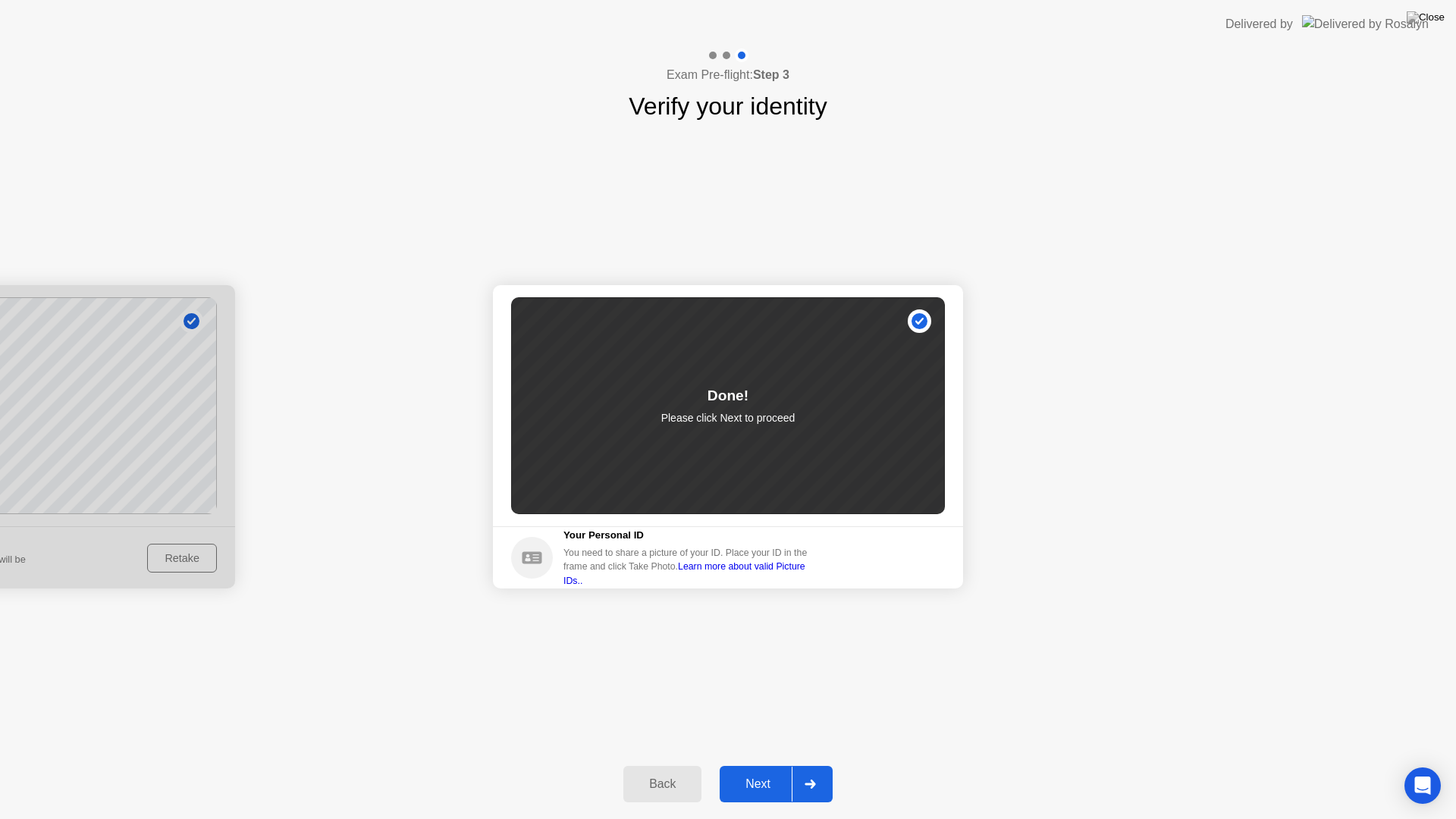
click at [769, 764] on div "Next" at bounding box center [758, 784] width 68 height 14
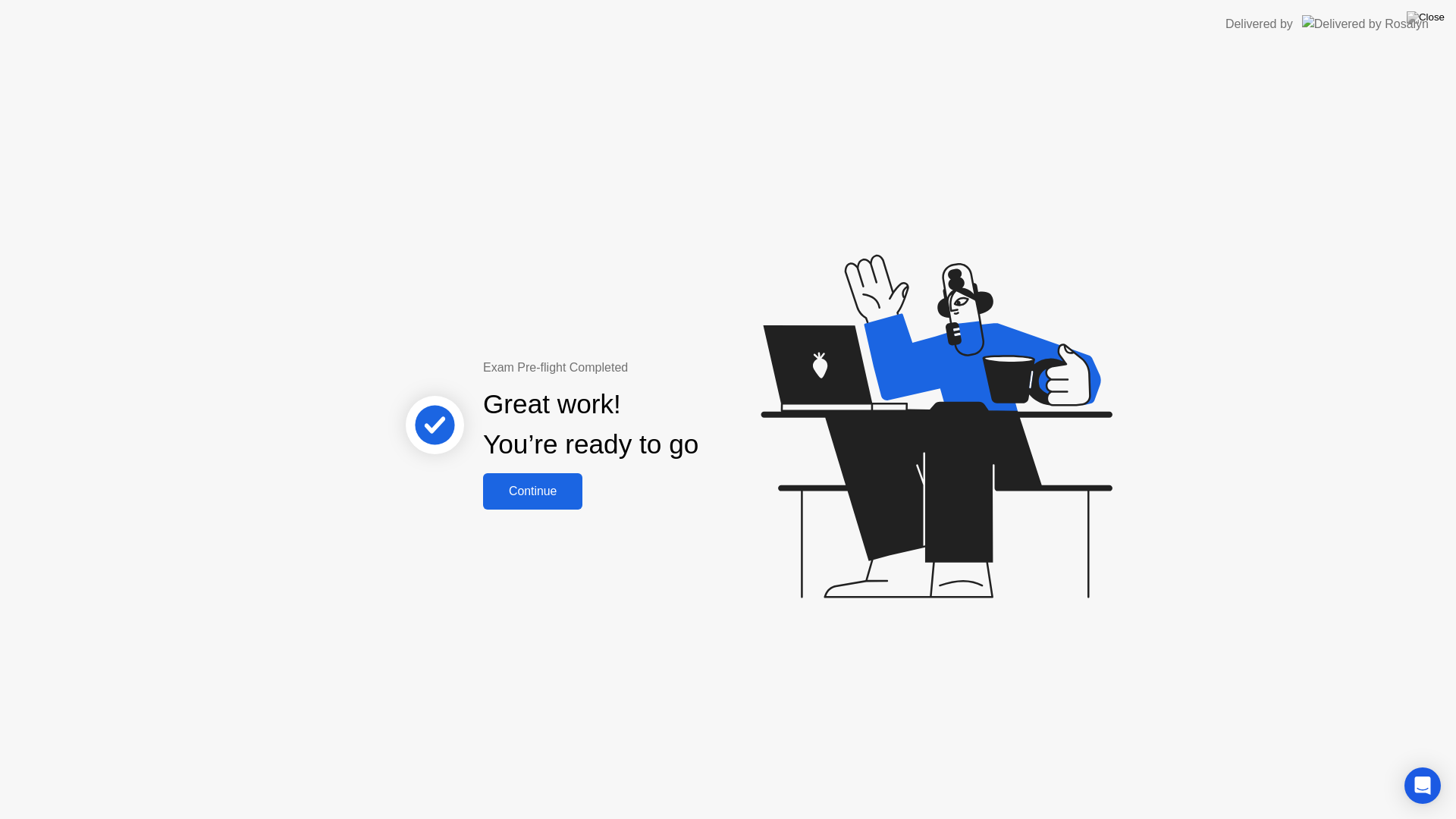
click at [539, 495] on div "Continue" at bounding box center [533, 492] width 90 height 14
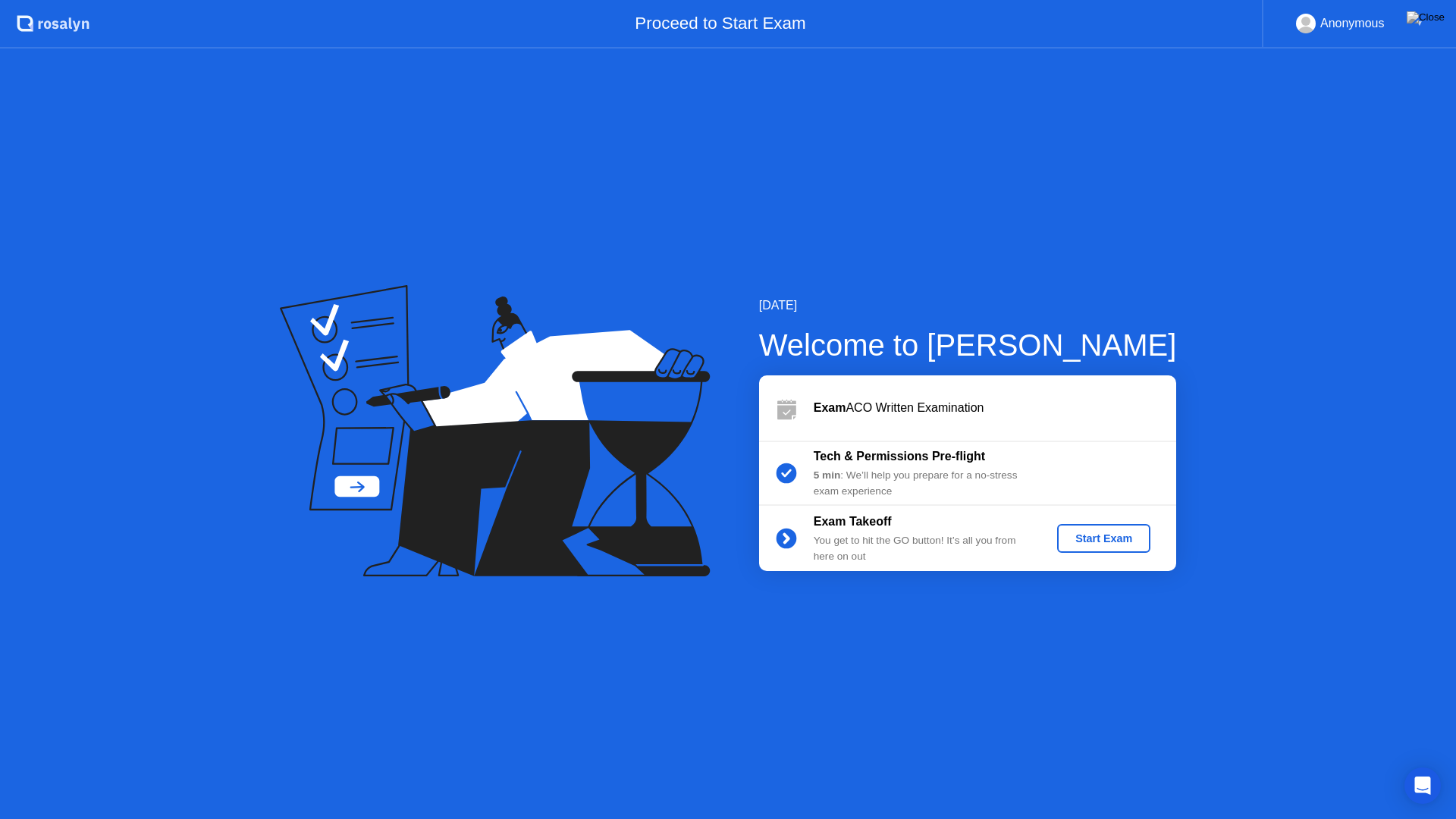
click at [1104, 534] on div "Start Exam" at bounding box center [1103, 539] width 81 height 12
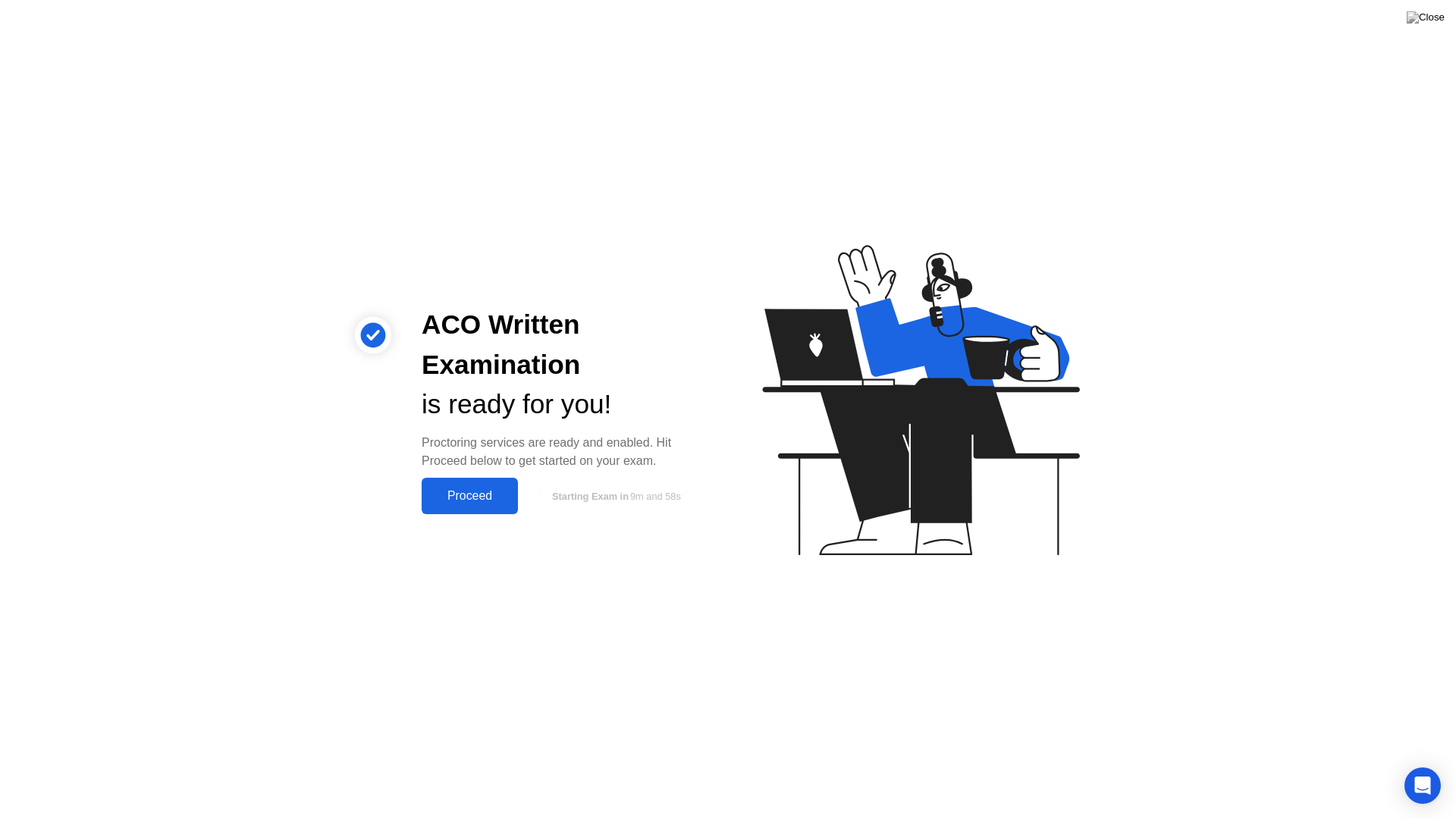
click at [478, 508] on button "Proceed" at bounding box center [470, 496] width 97 height 36
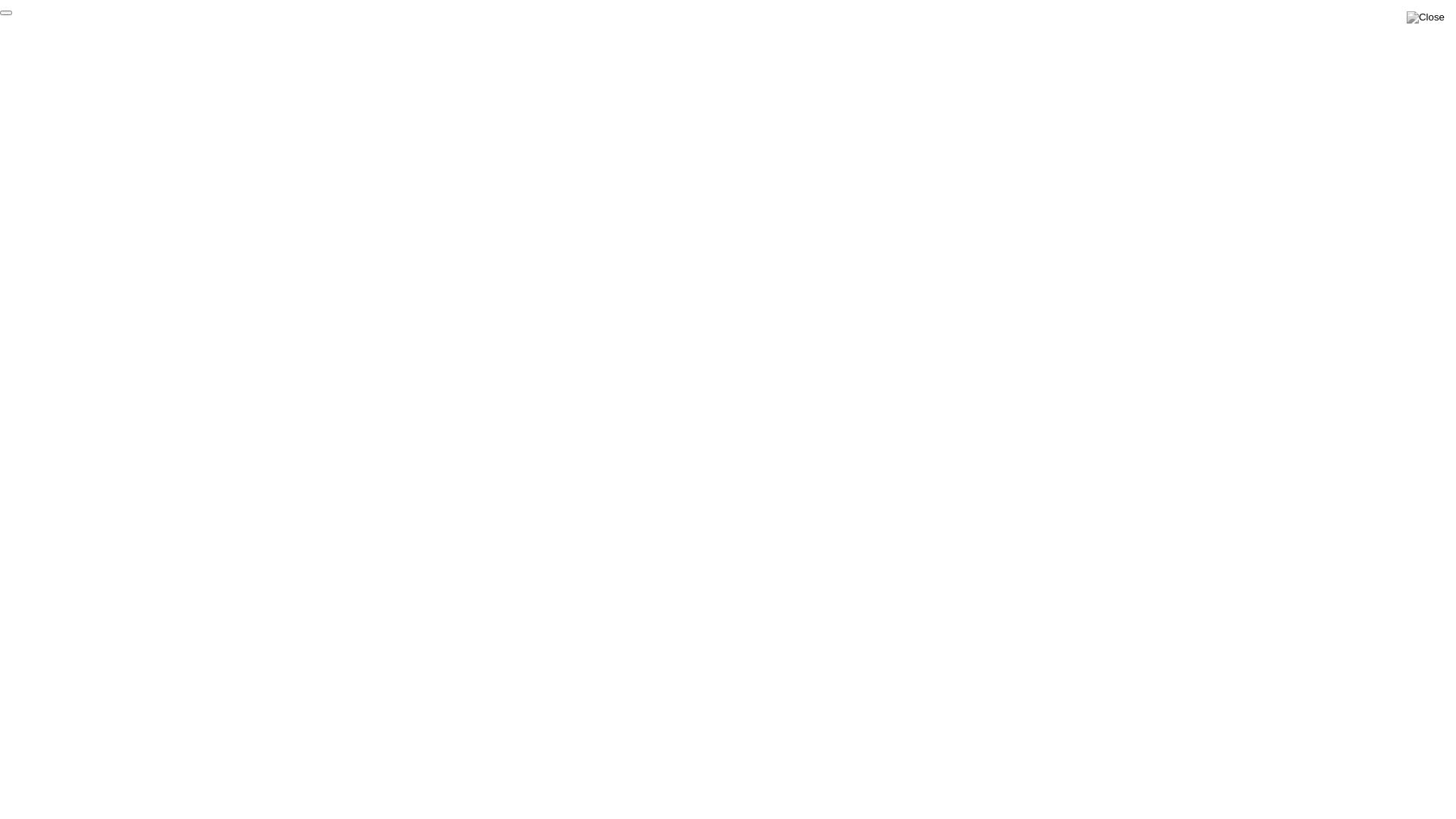
click at [12, 15] on button "End Proctoring Session" at bounding box center [6, 13] width 12 height 5
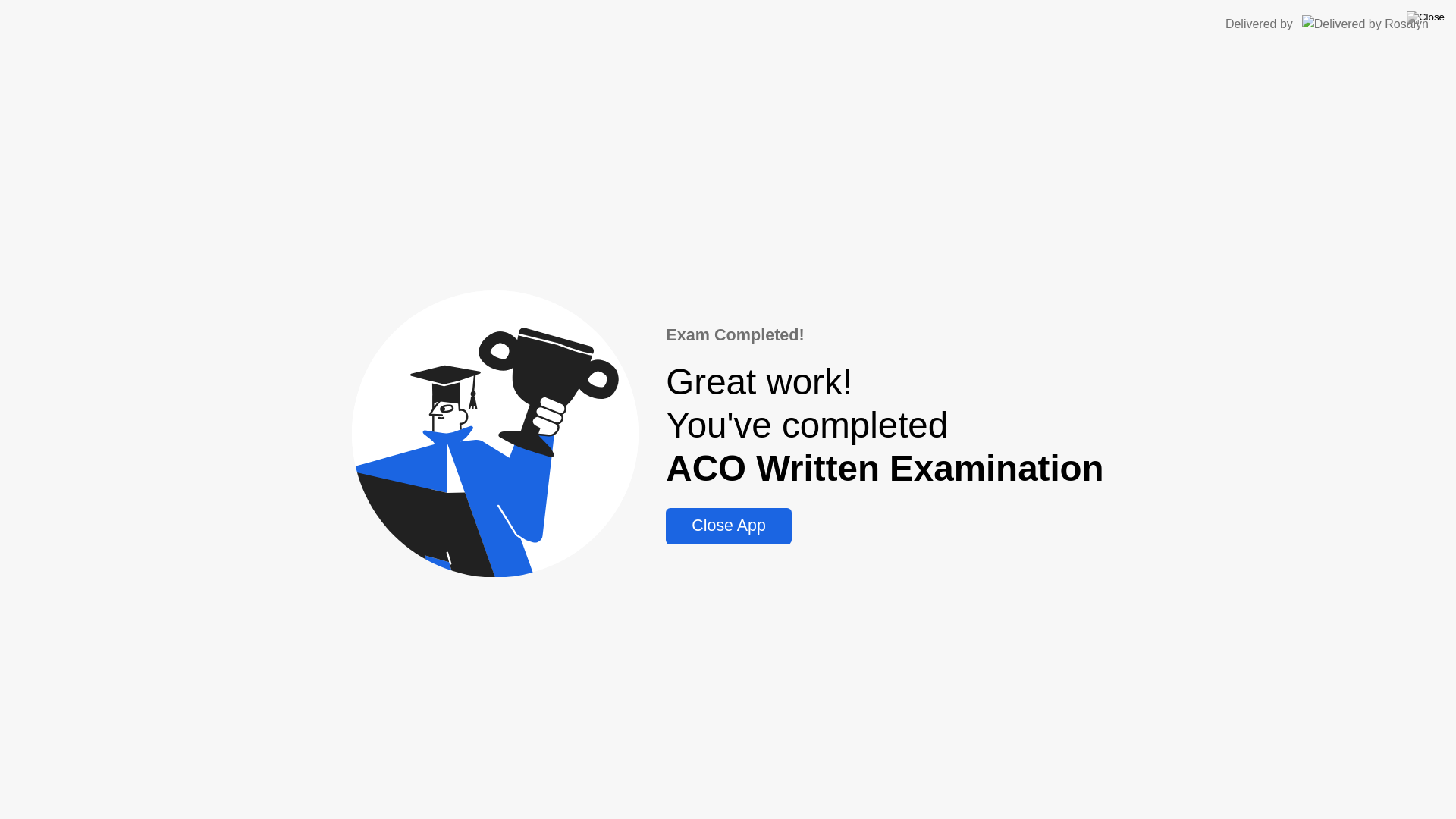
click at [737, 536] on div "Close App" at bounding box center [728, 526] width 116 height 19
